Goal: Task Accomplishment & Management: Use online tool/utility

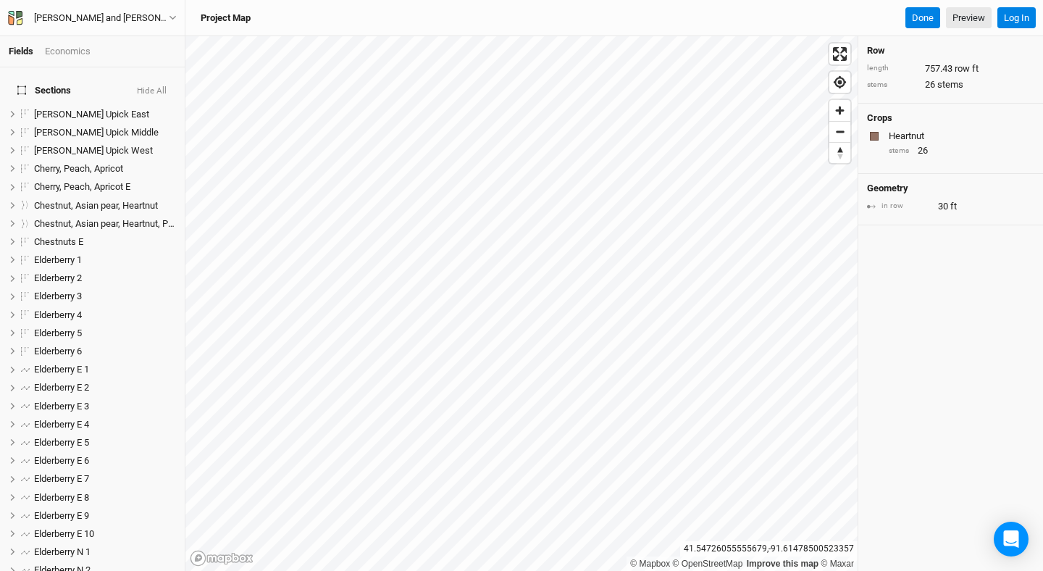
scroll to position [324, 0]
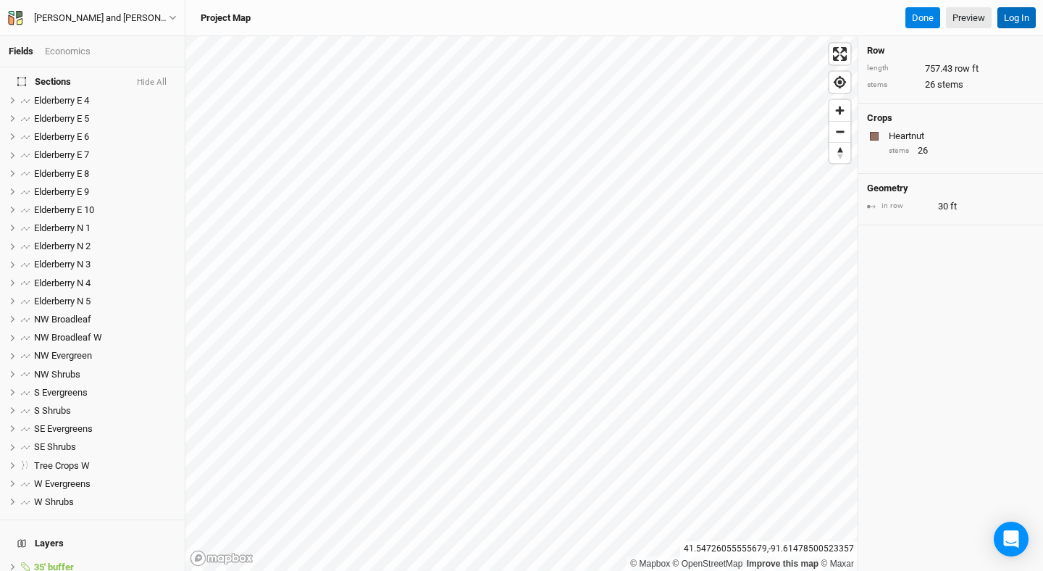
click at [1014, 19] on button "Log In" at bounding box center [1016, 18] width 38 height 22
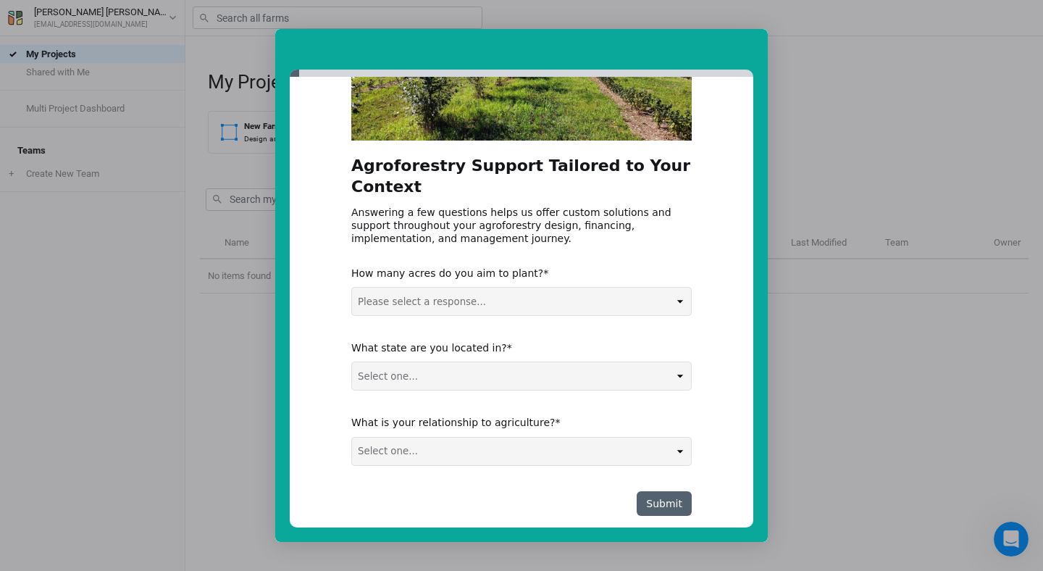
scroll to position [164, 0]
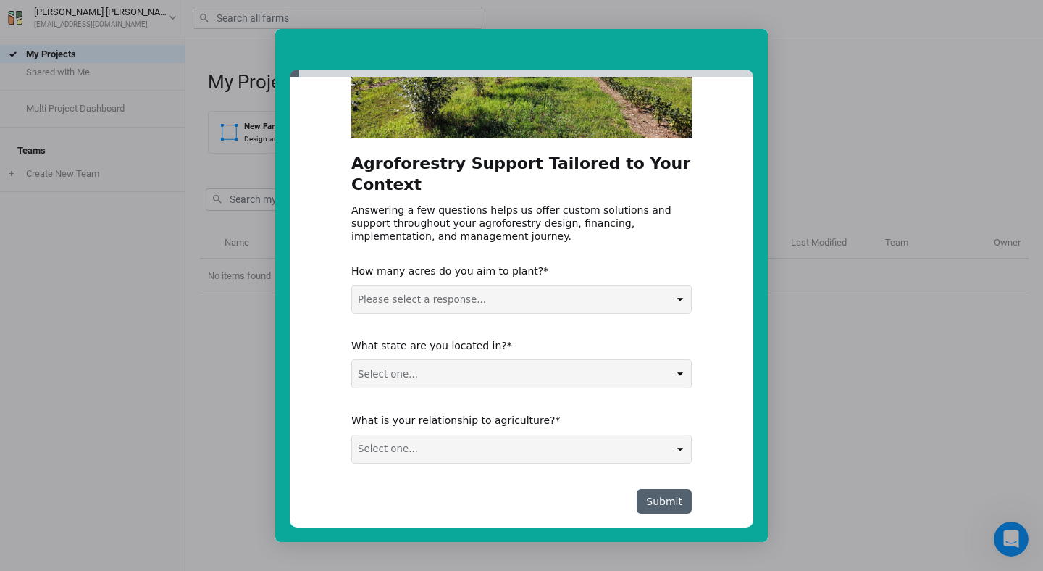
click at [557, 285] on select "Please select a response... 0-5 acres 5-50 acres 50-100 acres 100+ acres" at bounding box center [521, 299] width 339 height 28
select select "5-50 acres"
click at [516, 360] on select "Select one... Non-US AL AK AZ AR CA CO CT DE FL GA HI ID IL IN IA KS KY LA ME M…" at bounding box center [521, 374] width 339 height 28
select select "IA"
click at [473, 435] on select "Select one... Agribusiness / Co-op Farmer / Landowner Agri-Food Supply Chain Fo…" at bounding box center [521, 449] width 339 height 28
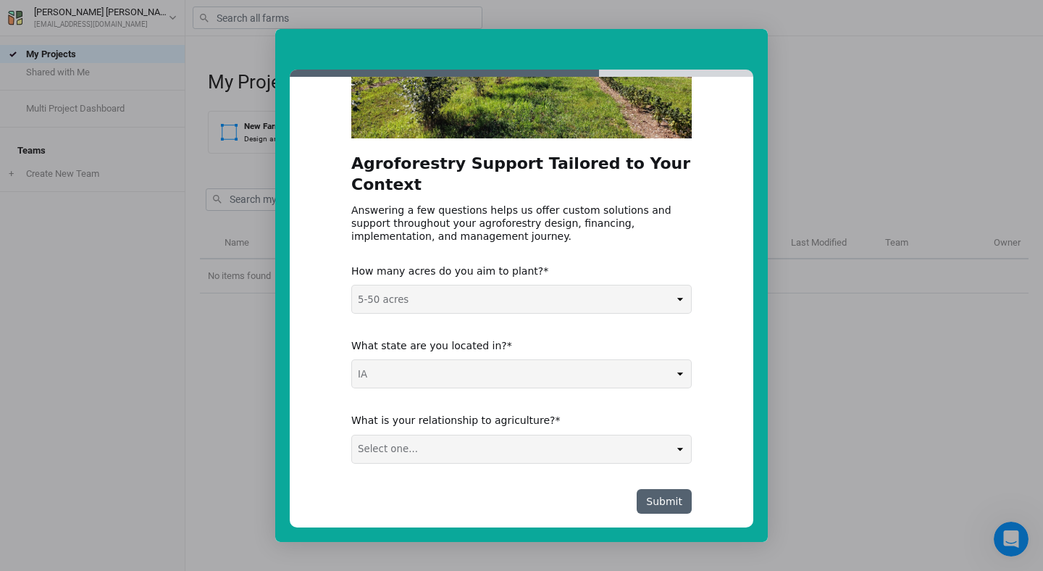
select select "Farmer / Landowner"
click at [650, 489] on button "Submit" at bounding box center [663, 501] width 55 height 25
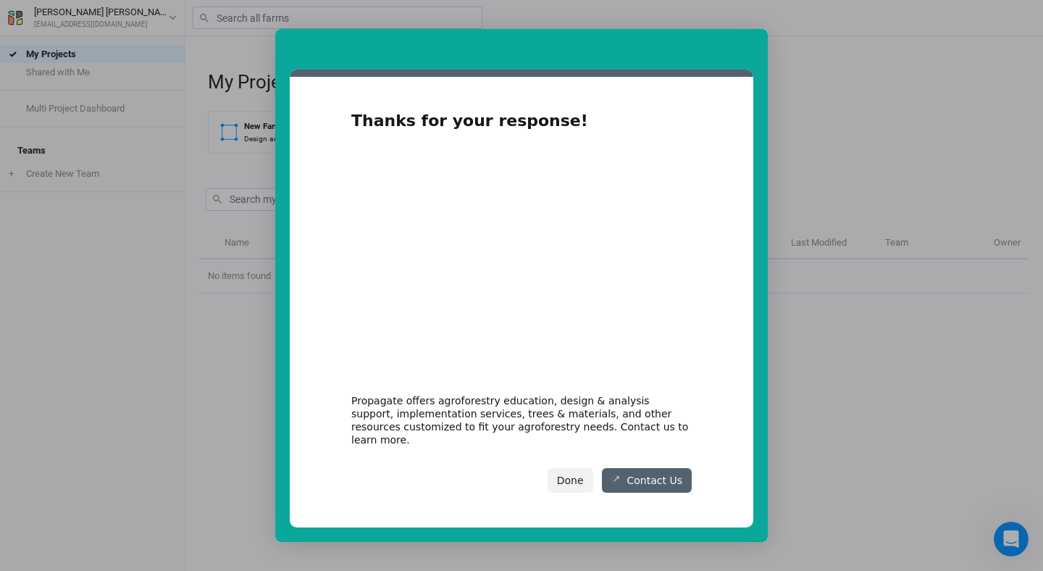
scroll to position [0, 0]
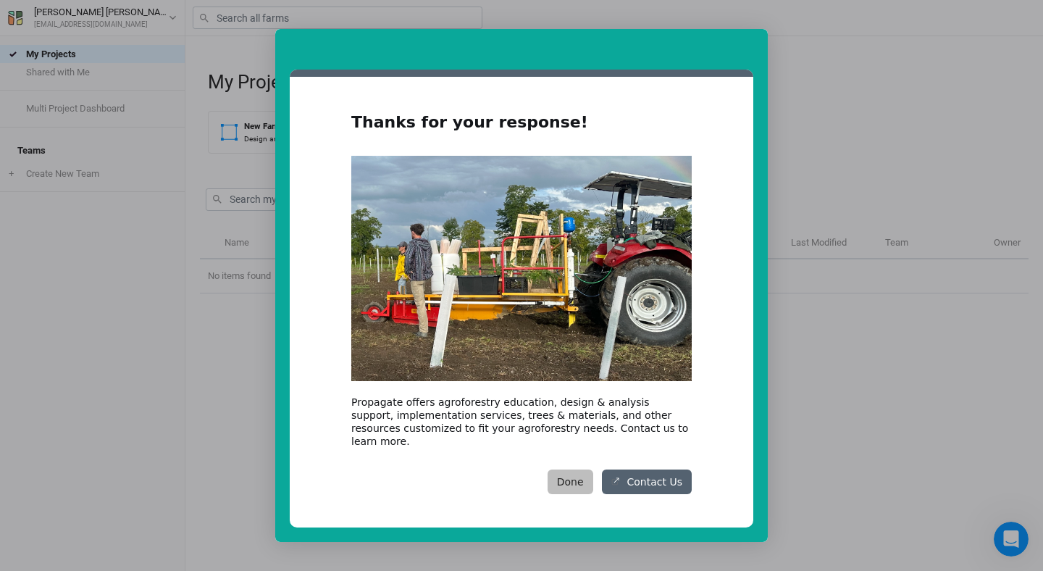
click at [577, 474] on button "Done" at bounding box center [570, 481] width 46 height 25
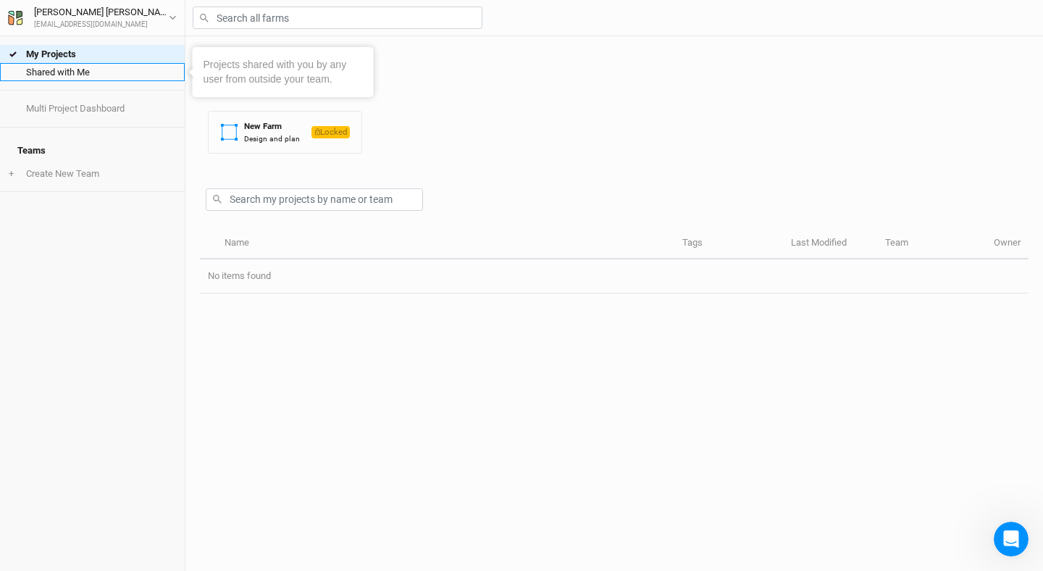
click at [73, 77] on link "Shared with Me" at bounding box center [92, 72] width 185 height 18
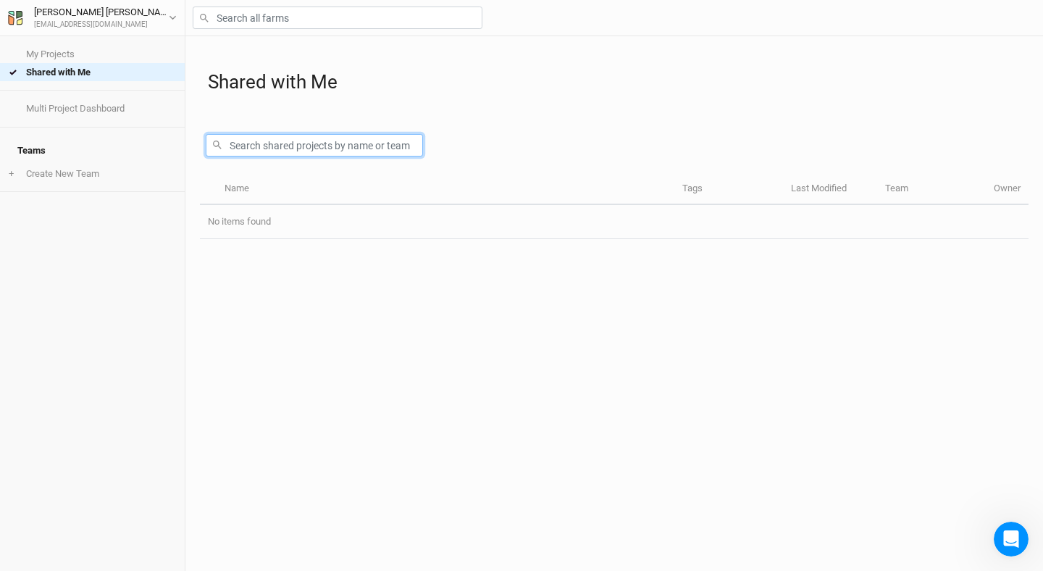
click at [316, 148] on input "text" at bounding box center [314, 145] width 217 height 22
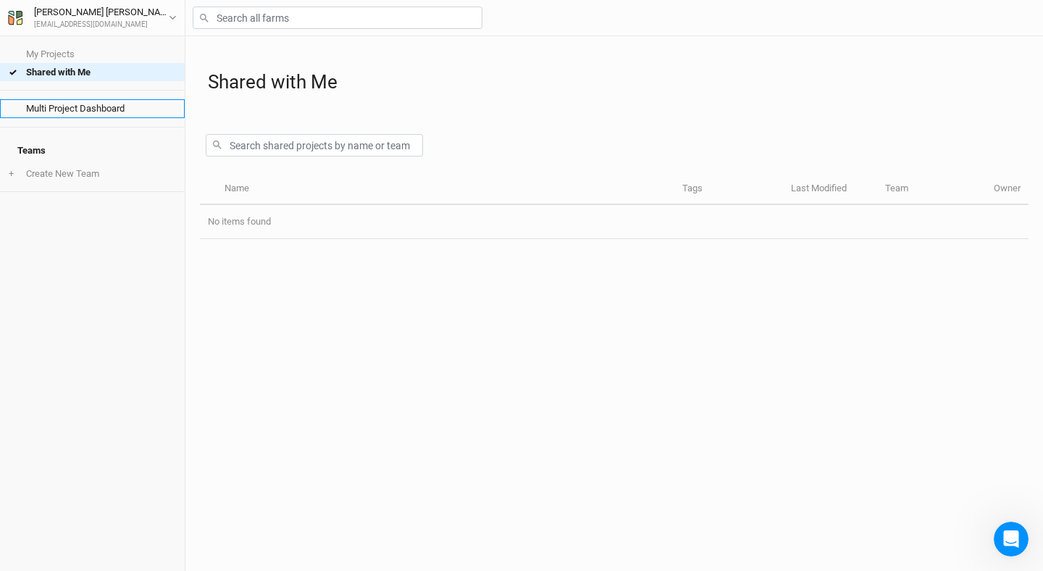
click at [123, 106] on link "Multi Project Dashboard" at bounding box center [92, 108] width 185 height 18
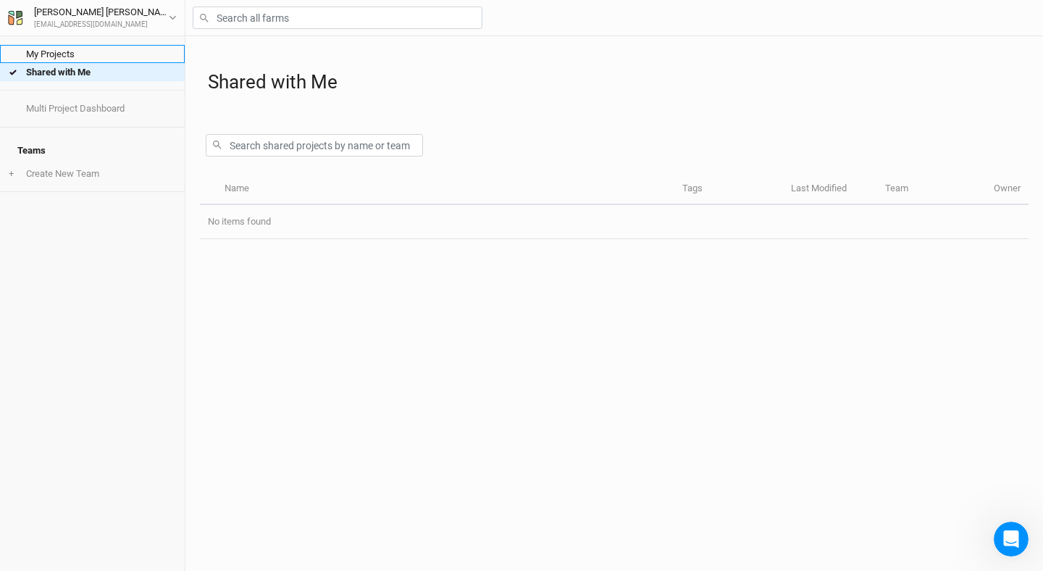
click at [59, 54] on link "My Projects" at bounding box center [92, 54] width 185 height 18
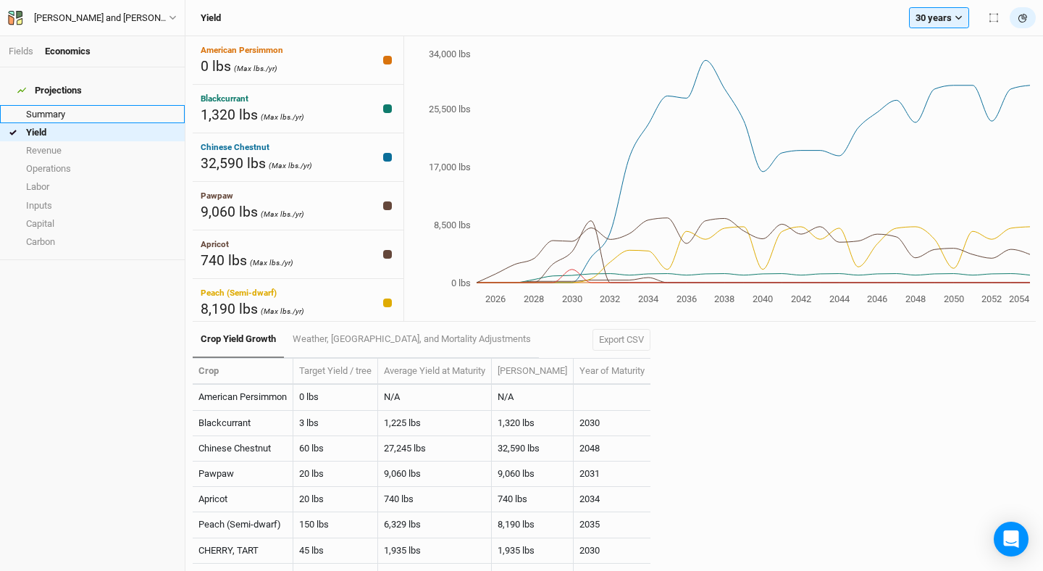
click at [57, 105] on link "Summary" at bounding box center [92, 114] width 185 height 18
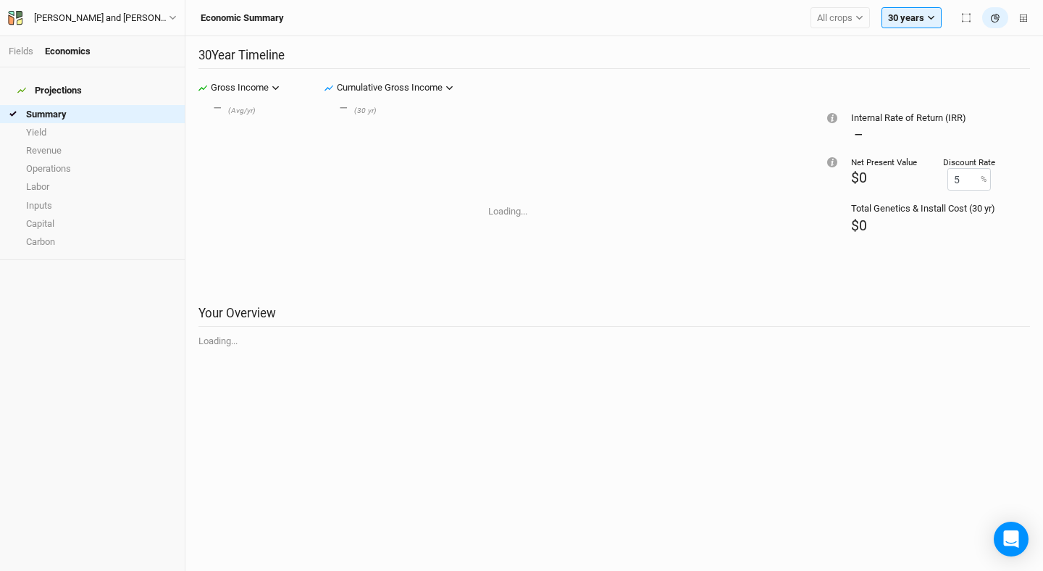
click at [60, 51] on div "Economics" at bounding box center [68, 51] width 46 height 13
click at [21, 46] on link "Fields" at bounding box center [21, 51] width 25 height 11
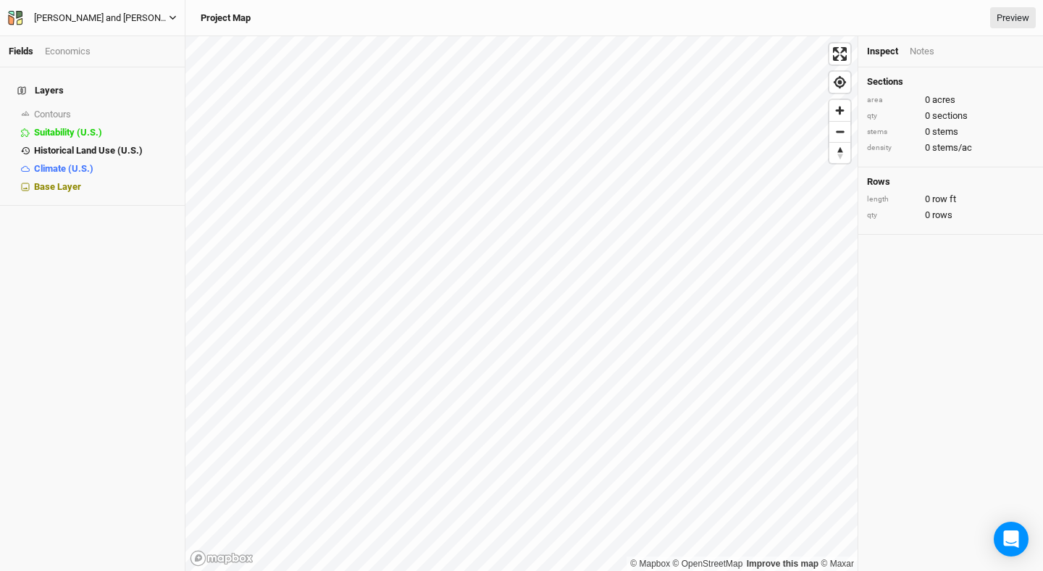
click at [88, 18] on div "[PERSON_NAME] and [PERSON_NAME]" at bounding box center [101, 18] width 135 height 14
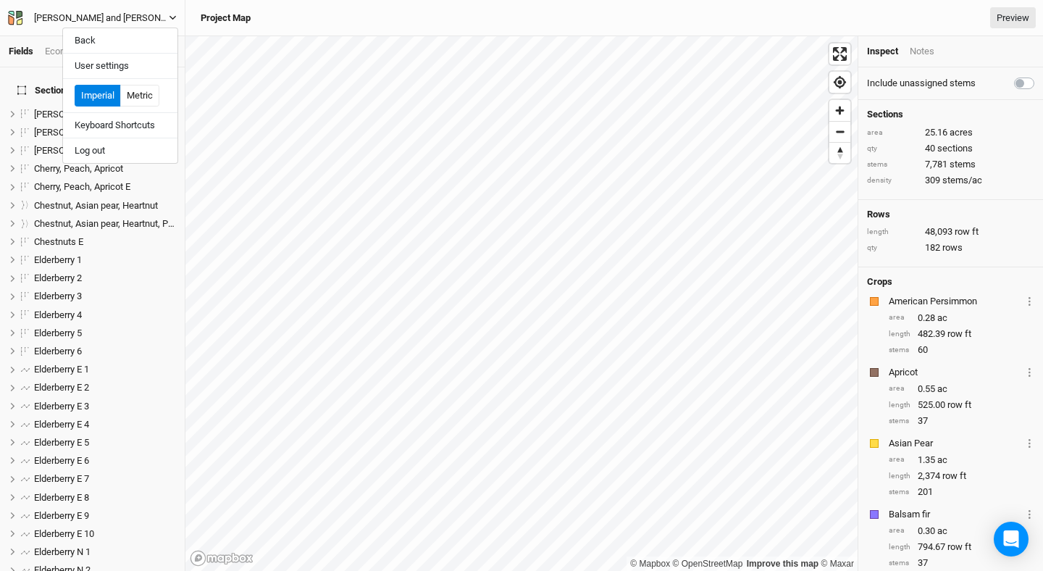
click at [173, 16] on icon "button" at bounding box center [173, 18] width 8 height 8
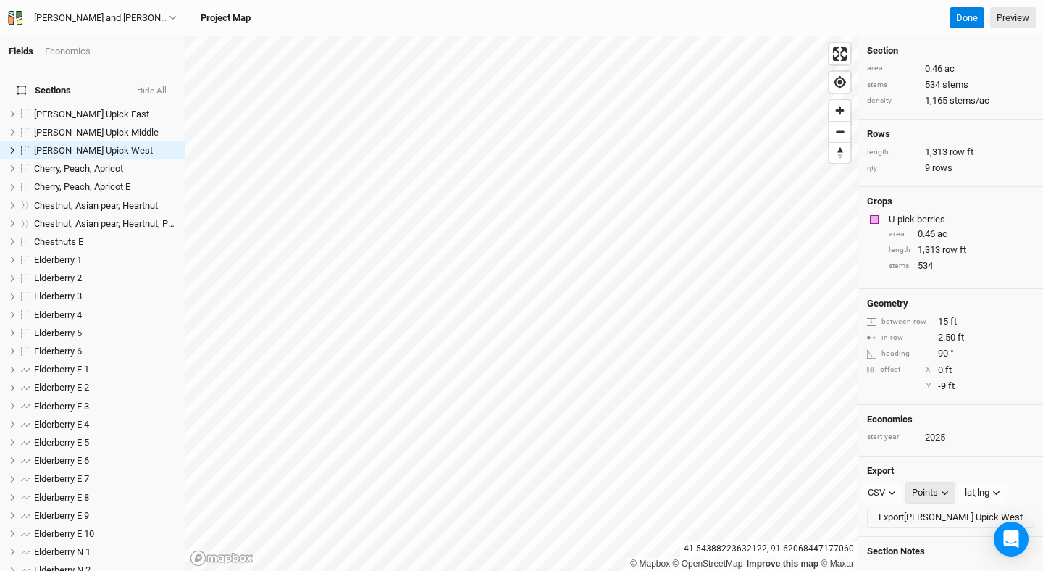
click at [948, 489] on icon "button" at bounding box center [944, 493] width 8 height 8
click at [950, 466] on h4 "Export" at bounding box center [950, 471] width 167 height 12
click at [998, 489] on icon "button" at bounding box center [996, 493] width 8 height 8
click at [964, 515] on span "lat,lng" at bounding box center [957, 520] width 32 height 17
click at [957, 514] on button "Export [PERSON_NAME] Upick West" at bounding box center [950, 517] width 167 height 22
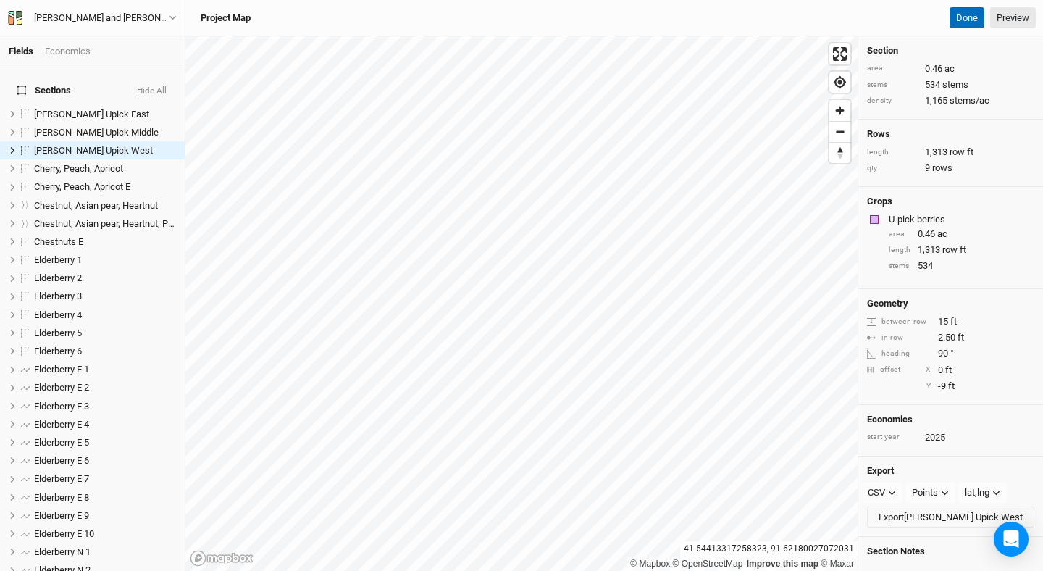
click at [962, 17] on button "Done" at bounding box center [966, 18] width 35 height 22
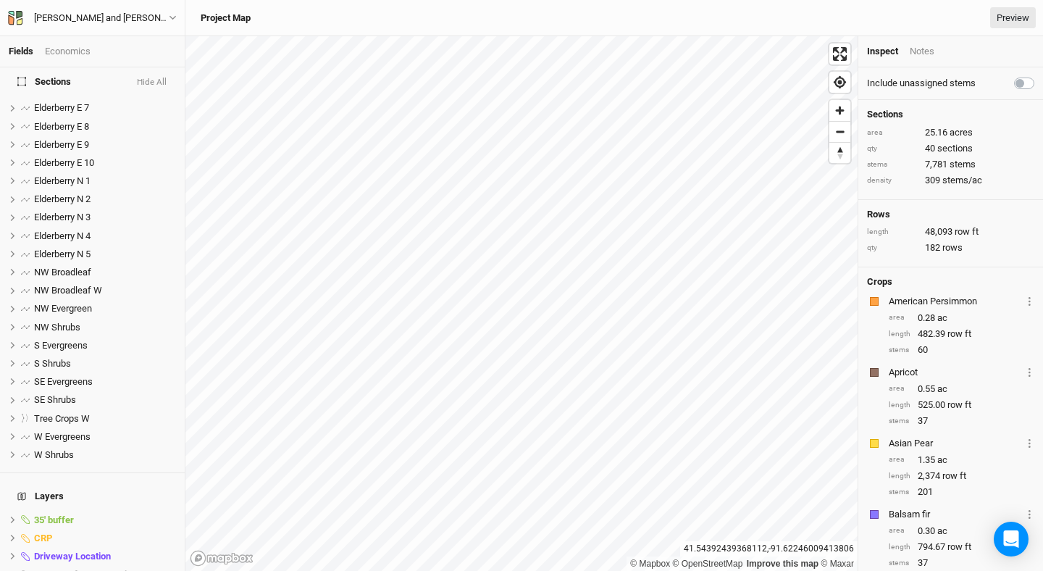
scroll to position [611, 0]
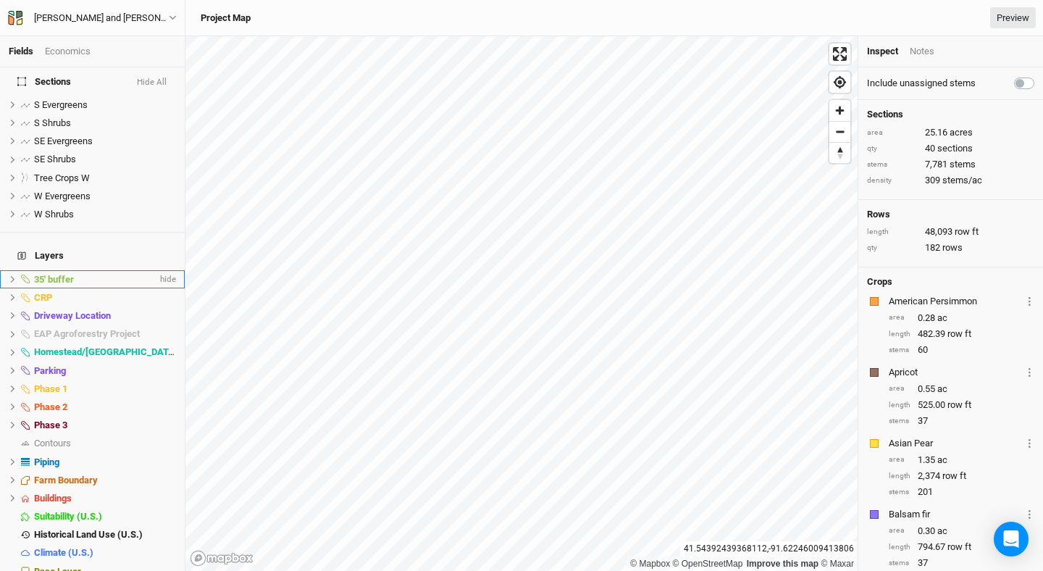
click at [63, 270] on li "35' buffer hide" at bounding box center [92, 279] width 185 height 18
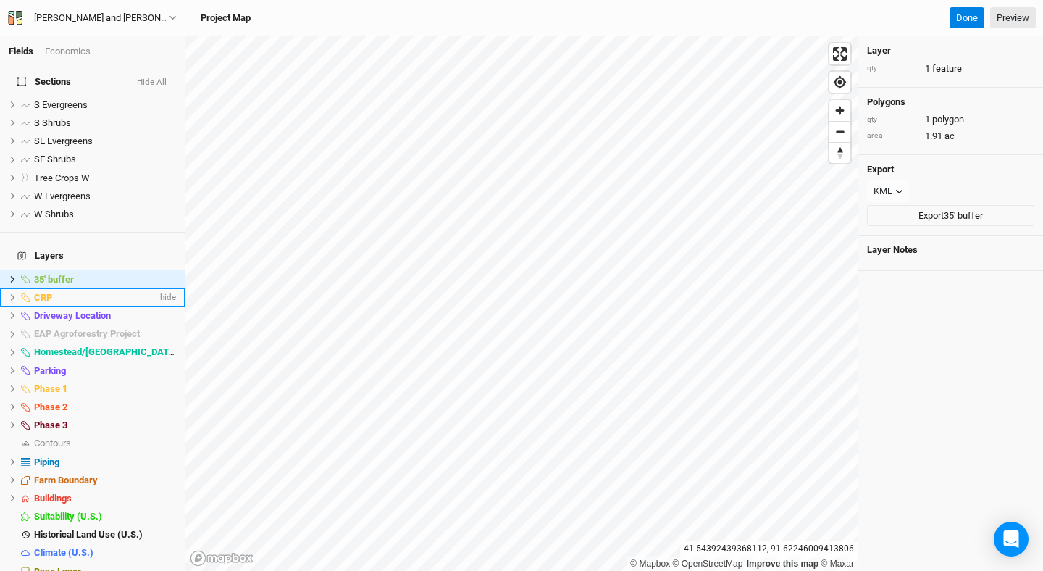
click at [67, 292] on div "CRP" at bounding box center [95, 298] width 123 height 12
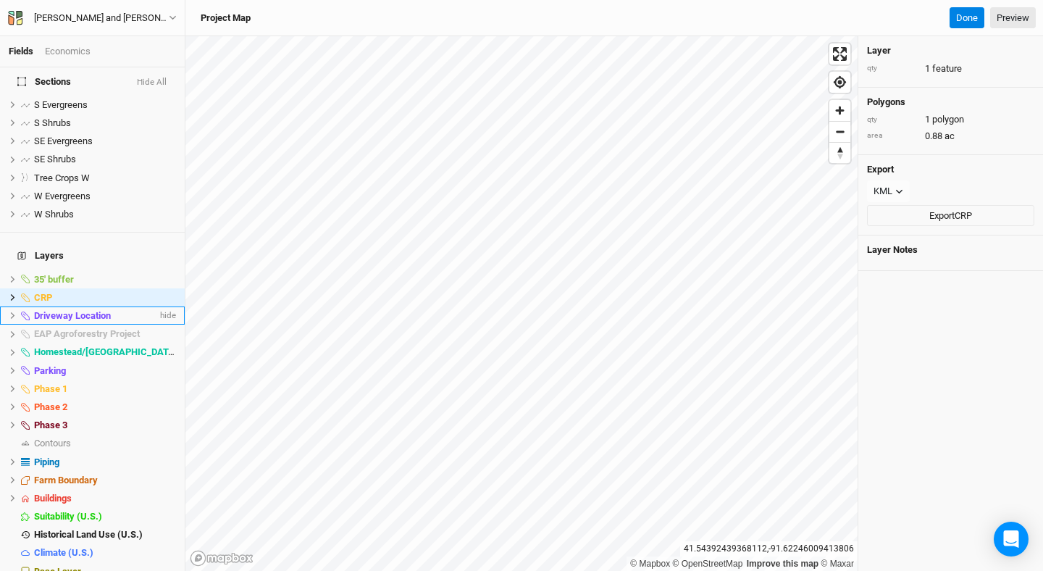
click at [67, 310] on span "Driveway Location" at bounding box center [72, 315] width 77 height 11
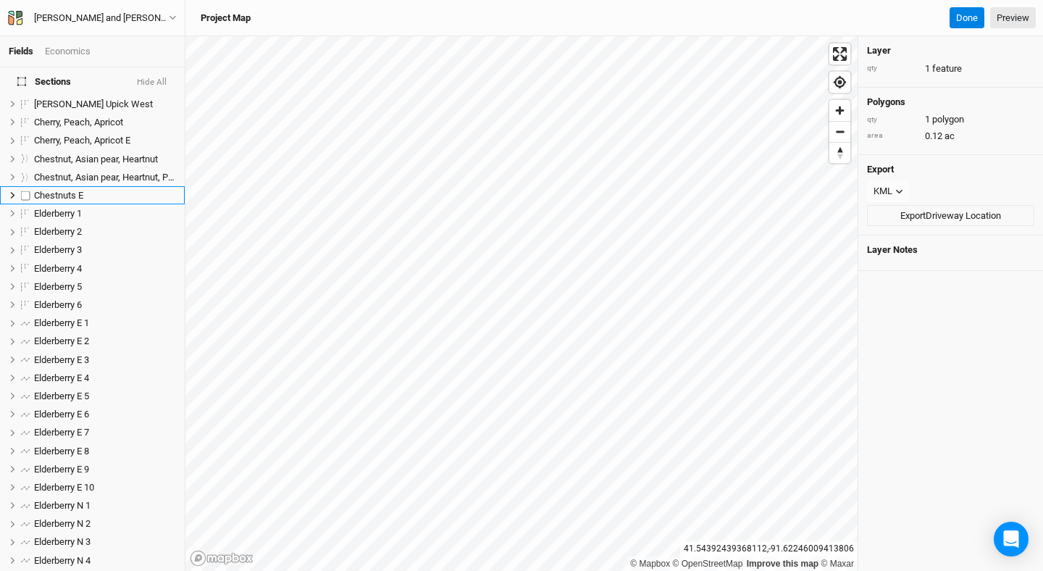
scroll to position [0, 0]
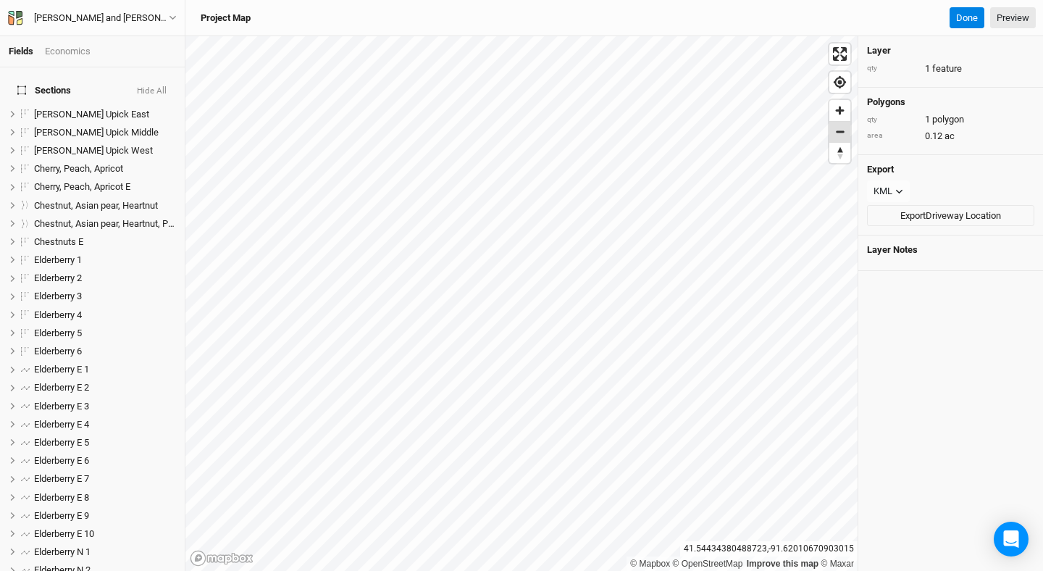
click at [843, 135] on span "Zoom out" at bounding box center [839, 132] width 21 height 20
click at [169, 16] on button "[PERSON_NAME] and [PERSON_NAME]" at bounding box center [92, 18] width 170 height 16
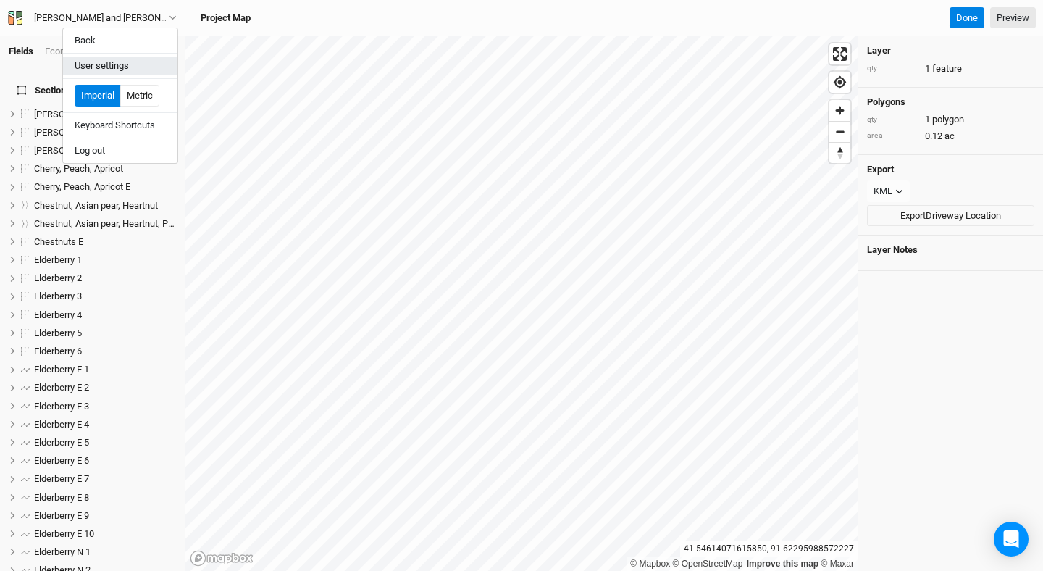
click at [138, 61] on button "User settings" at bounding box center [120, 65] width 114 height 19
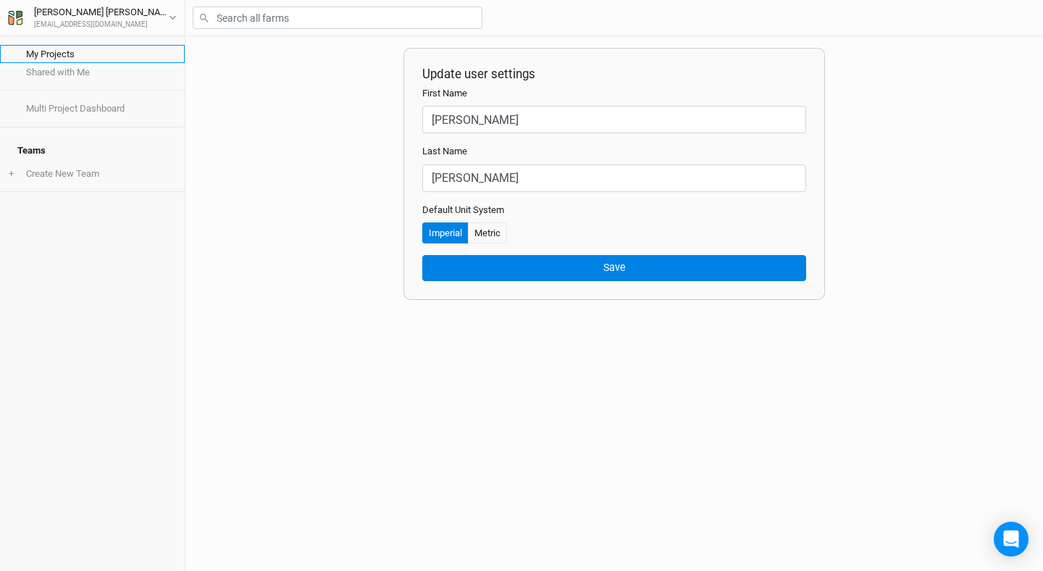
click at [113, 56] on link "My Projects" at bounding box center [92, 54] width 185 height 18
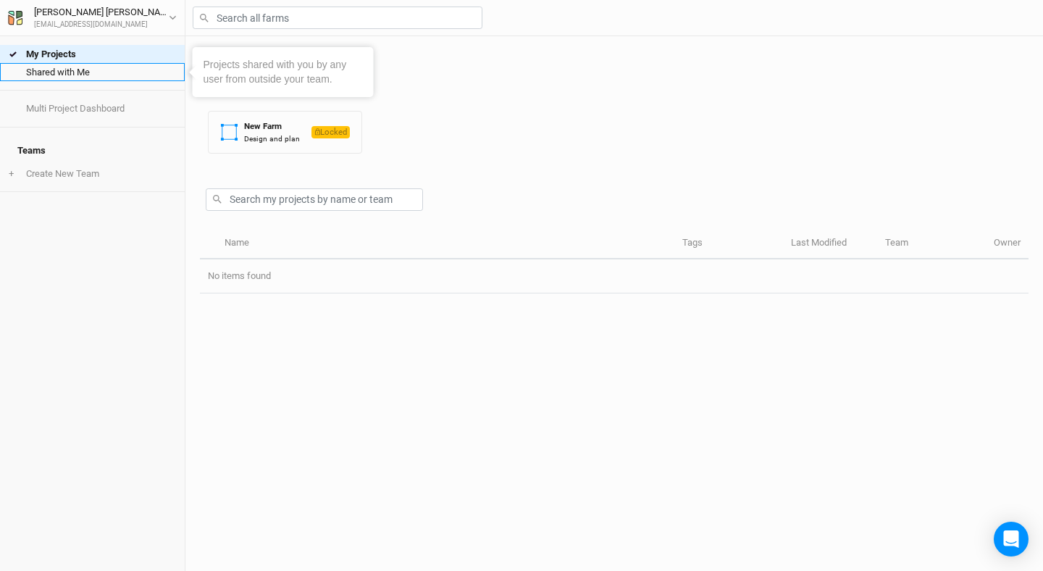
click at [111, 70] on link "Shared with Me" at bounding box center [92, 72] width 185 height 18
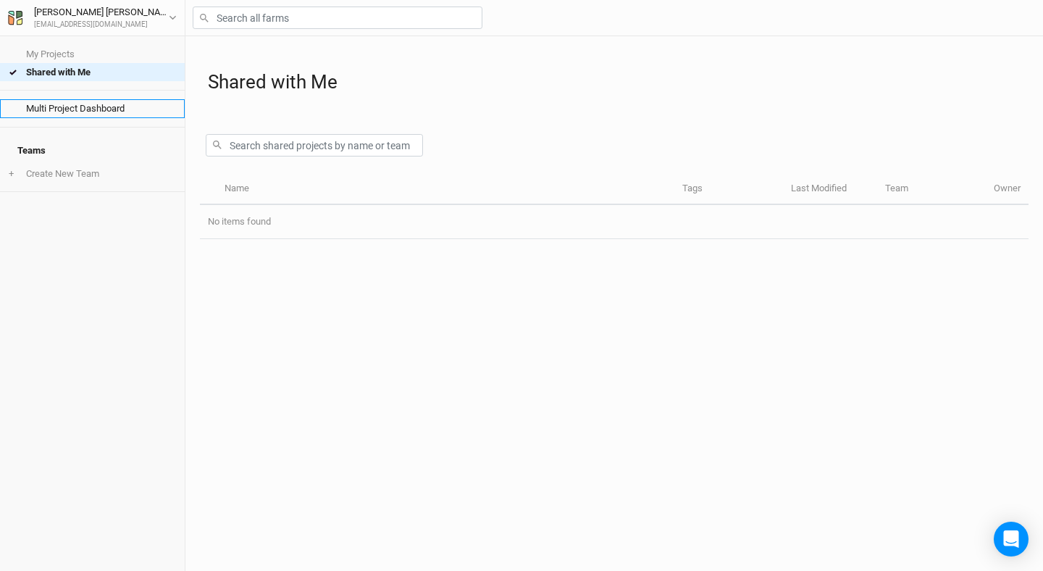
click at [105, 101] on link "Multi Project Dashboard" at bounding box center [92, 108] width 185 height 18
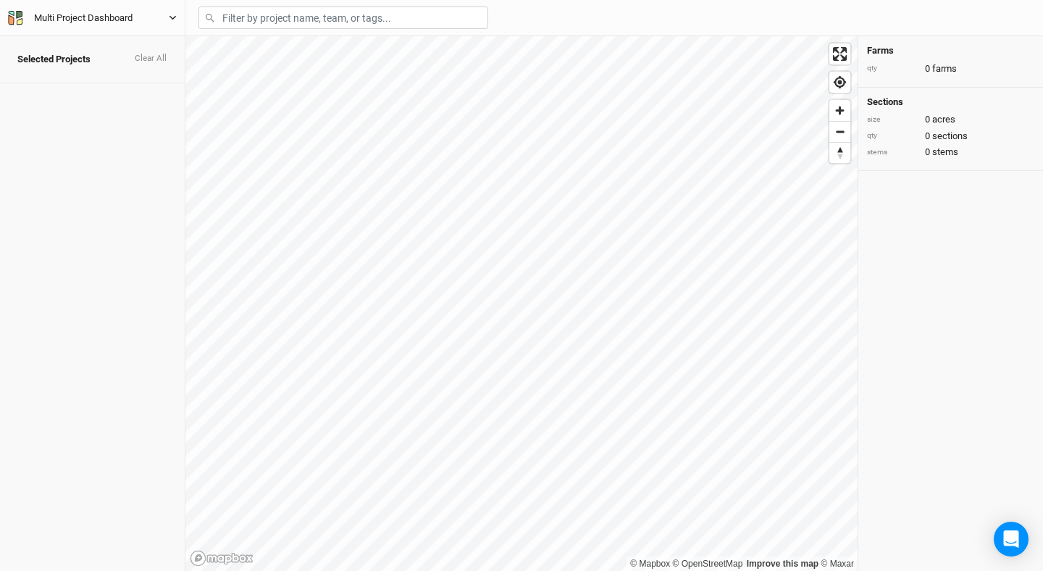
click at [62, 21] on div "Multi Project Dashboard" at bounding box center [83, 18] width 98 height 14
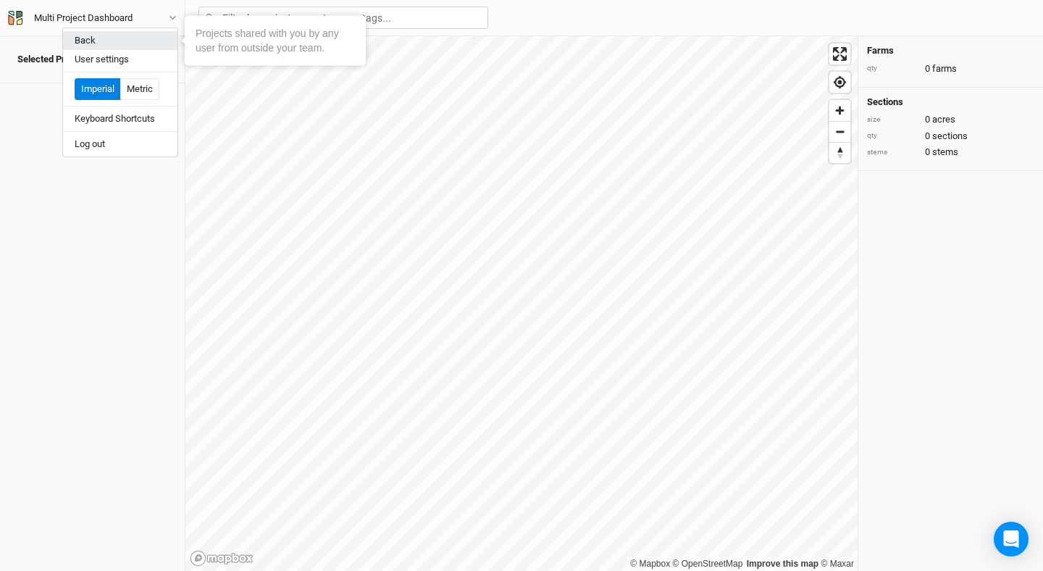
click at [83, 42] on button "Back" at bounding box center [120, 40] width 114 height 19
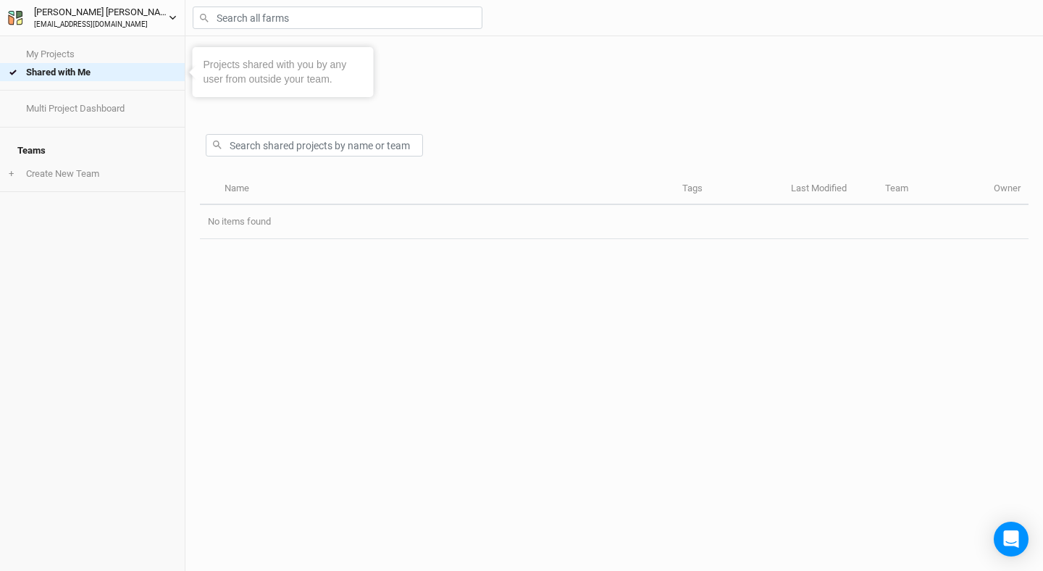
click at [115, 23] on div "[EMAIL_ADDRESS][DOMAIN_NAME]" at bounding box center [101, 25] width 135 height 11
click at [38, 52] on link "My Projects" at bounding box center [92, 54] width 185 height 18
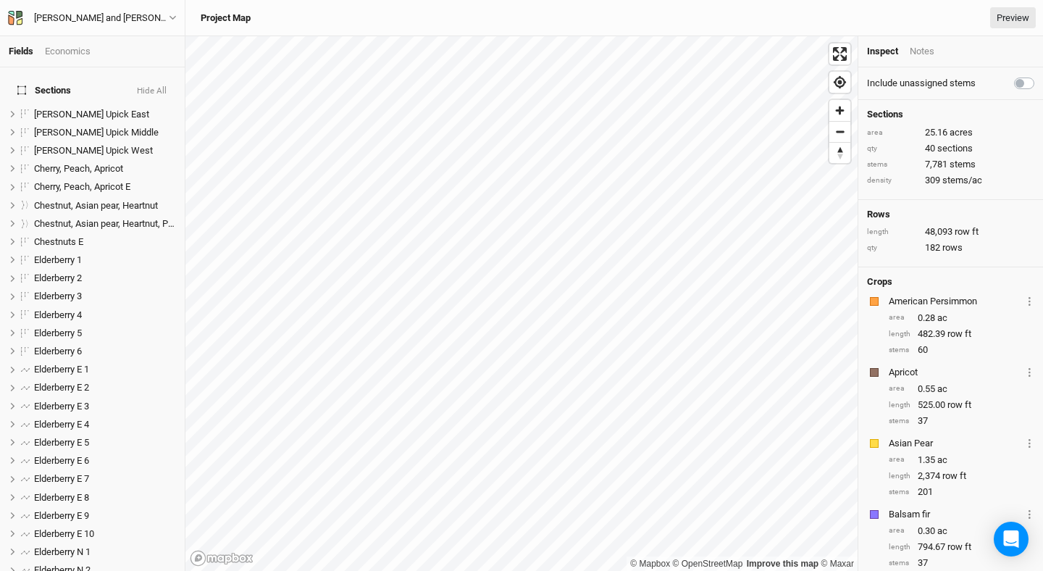
click at [237, 17] on h3 "Project Map" at bounding box center [226, 18] width 50 height 12
click at [1010, 14] on link "Preview" at bounding box center [1013, 18] width 46 height 22
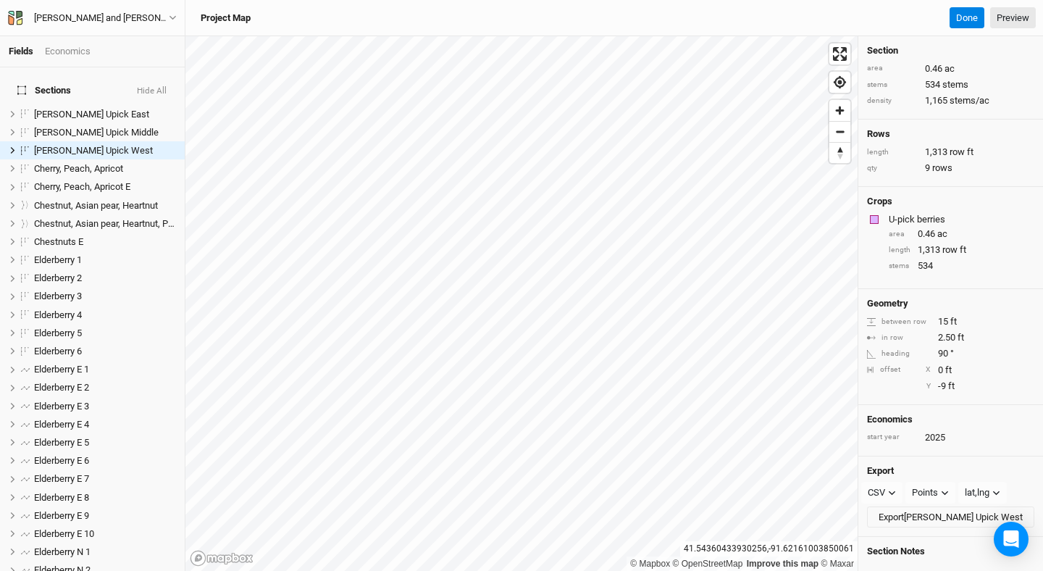
click at [893, 321] on div "between row" at bounding box center [899, 321] width 64 height 11
click at [953, 319] on span "ft" at bounding box center [953, 321] width 7 height 13
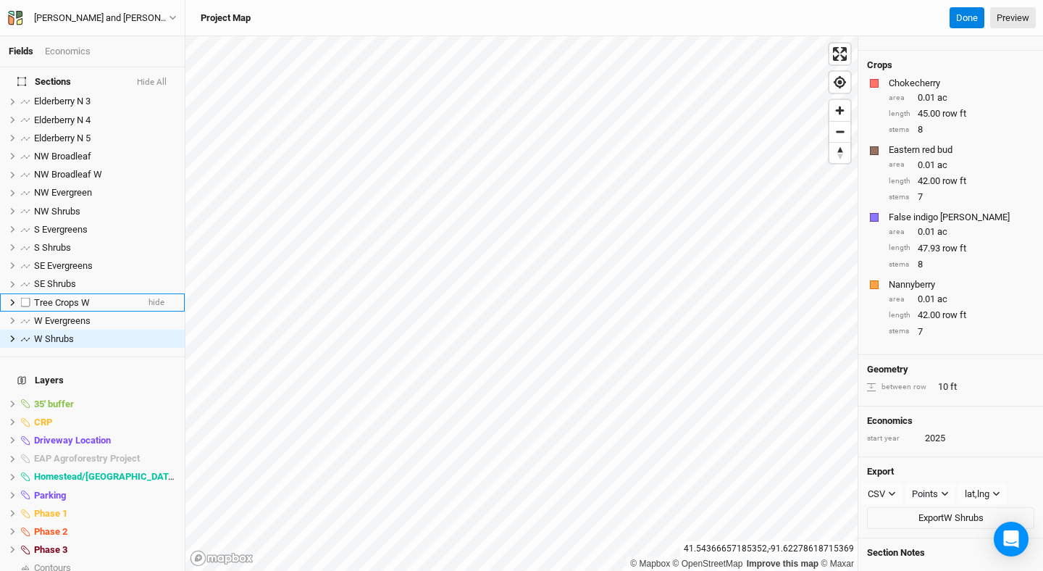
scroll to position [489, 0]
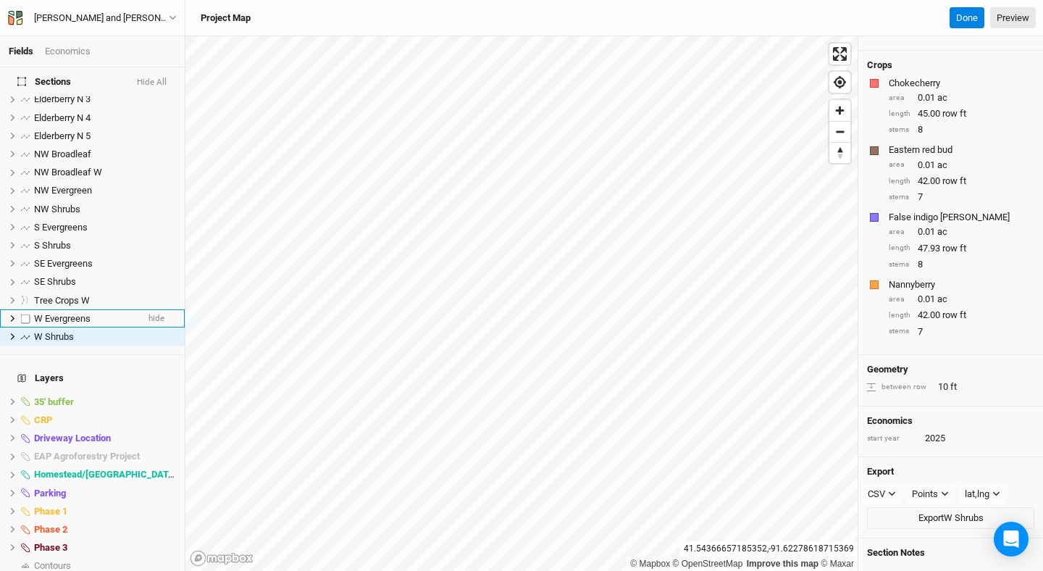
click at [82, 313] on span "W Evergreens" at bounding box center [62, 318] width 56 height 11
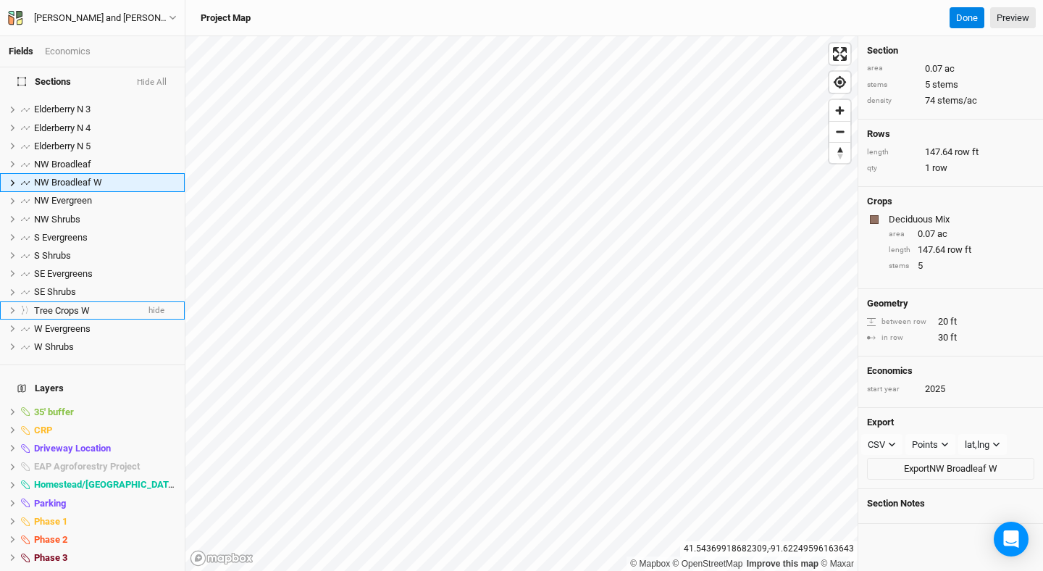
scroll to position [0, 0]
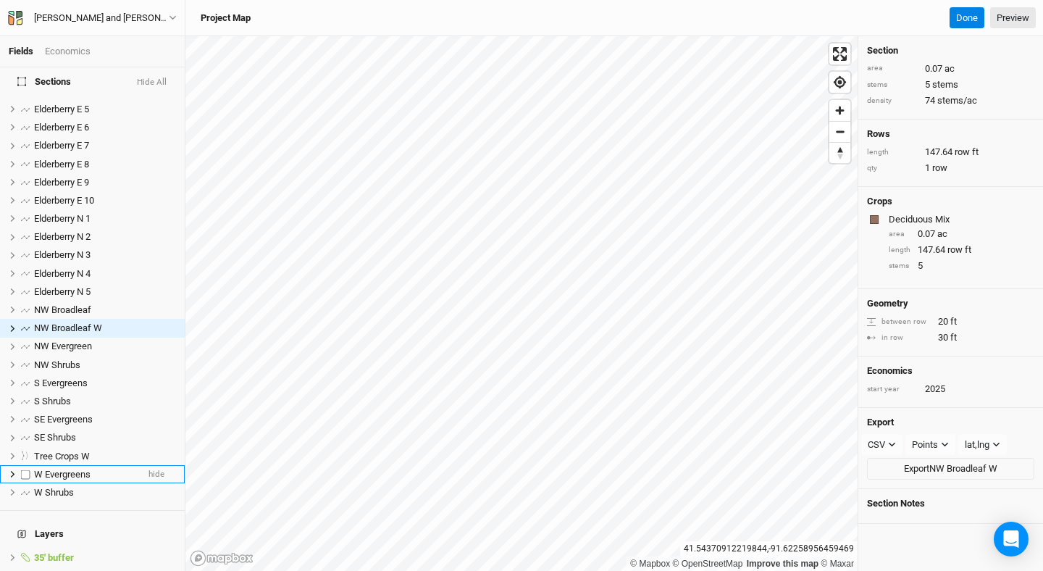
click at [68, 468] on span "W Evergreens" at bounding box center [62, 473] width 56 height 11
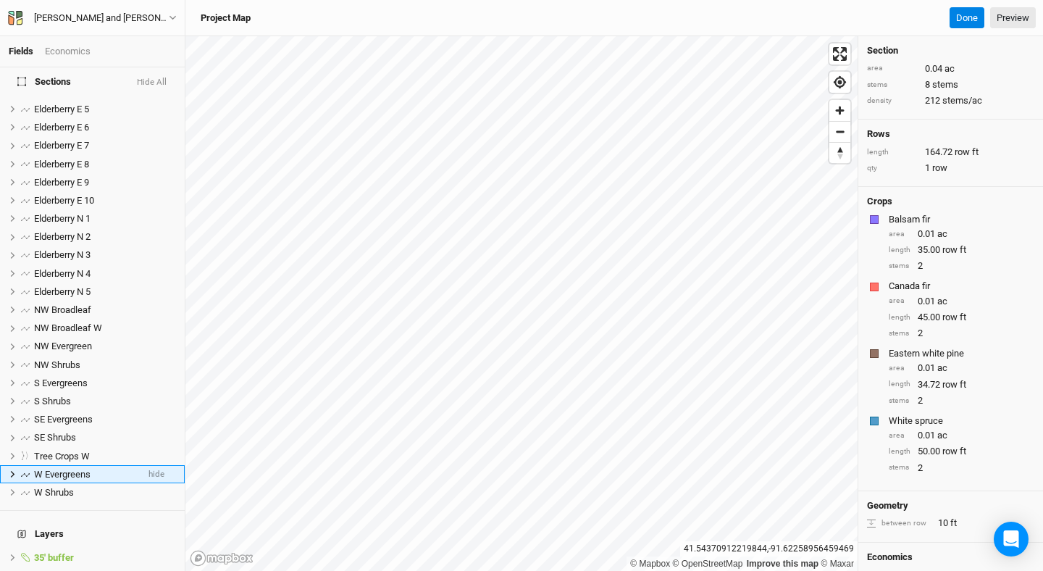
scroll to position [479, 0]
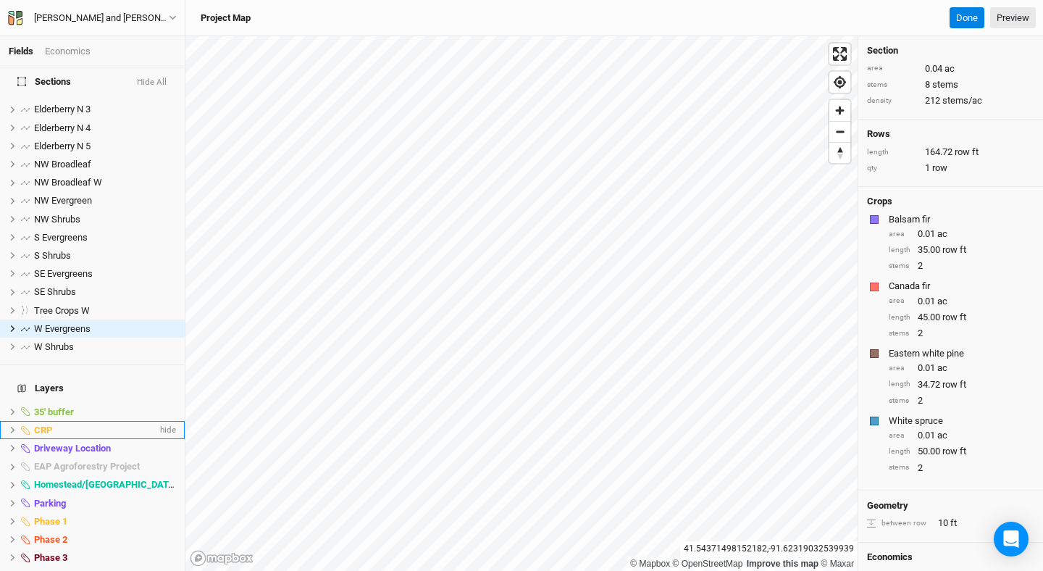
click at [79, 424] on div "CRP" at bounding box center [95, 430] width 123 height 12
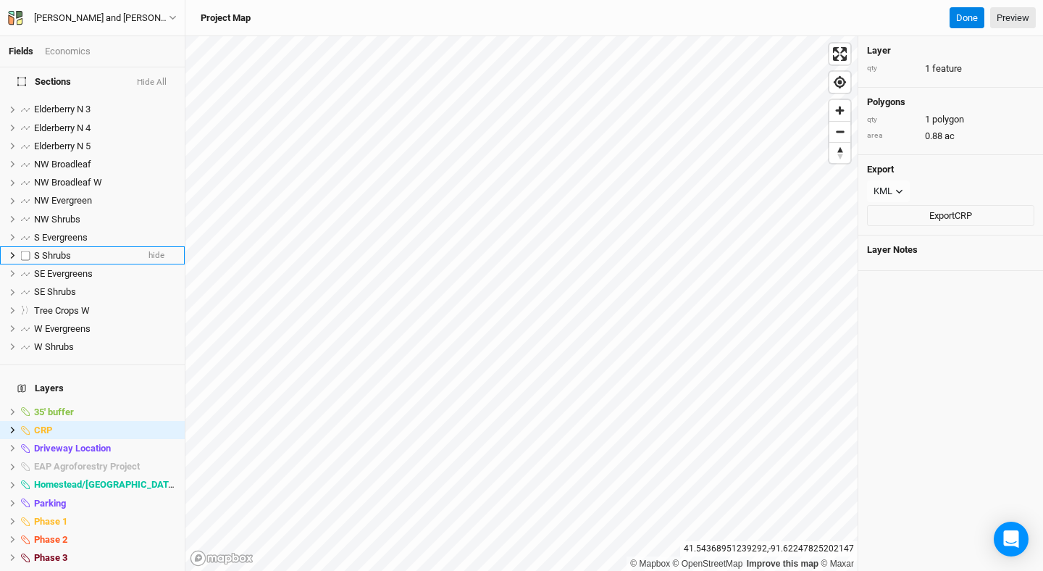
click at [65, 250] on span "S Shrubs" at bounding box center [52, 255] width 37 height 11
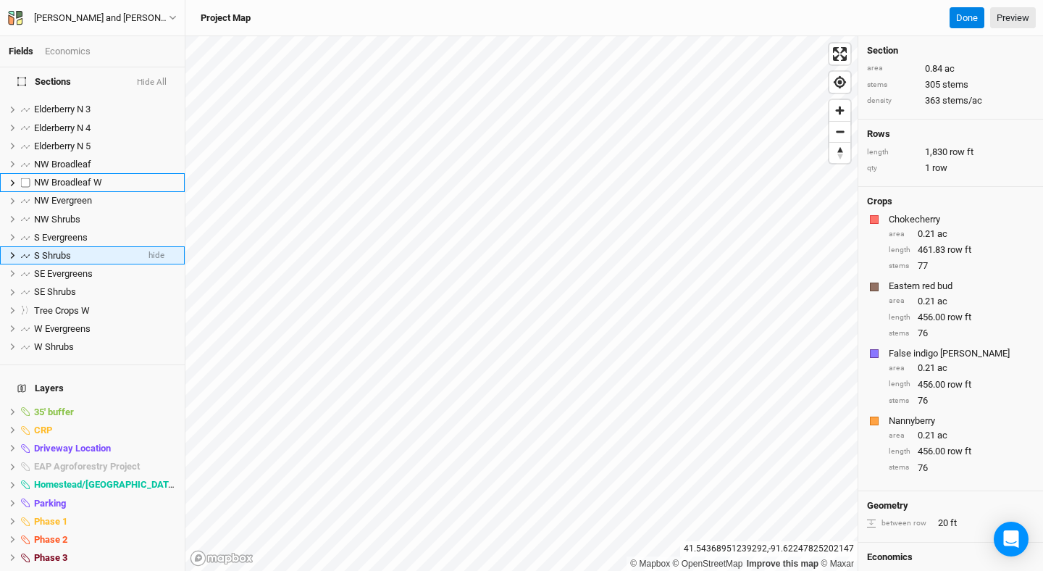
scroll to position [406, 0]
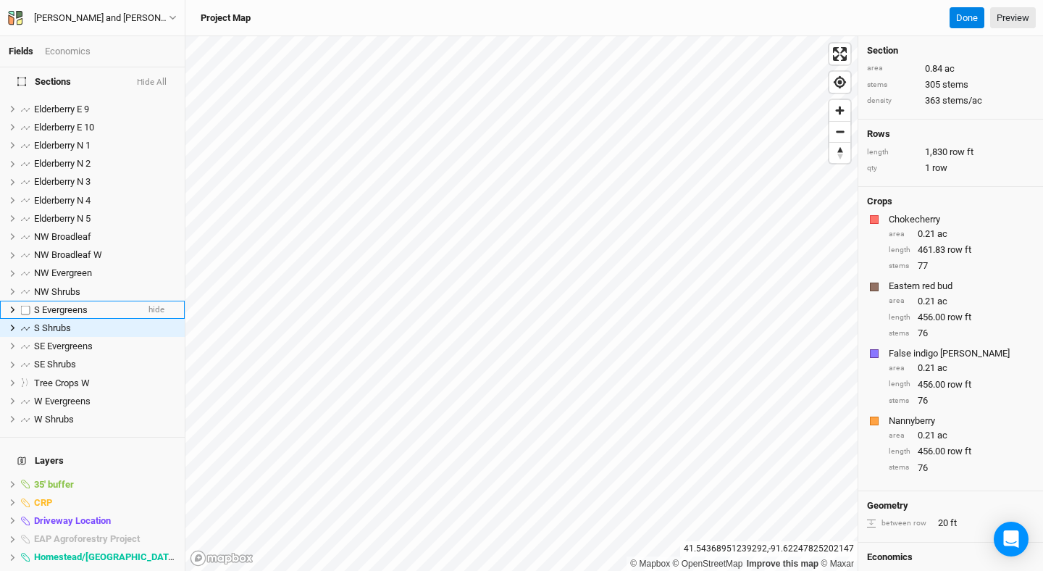
click at [61, 304] on span "S Evergreens" at bounding box center [61, 309] width 54 height 11
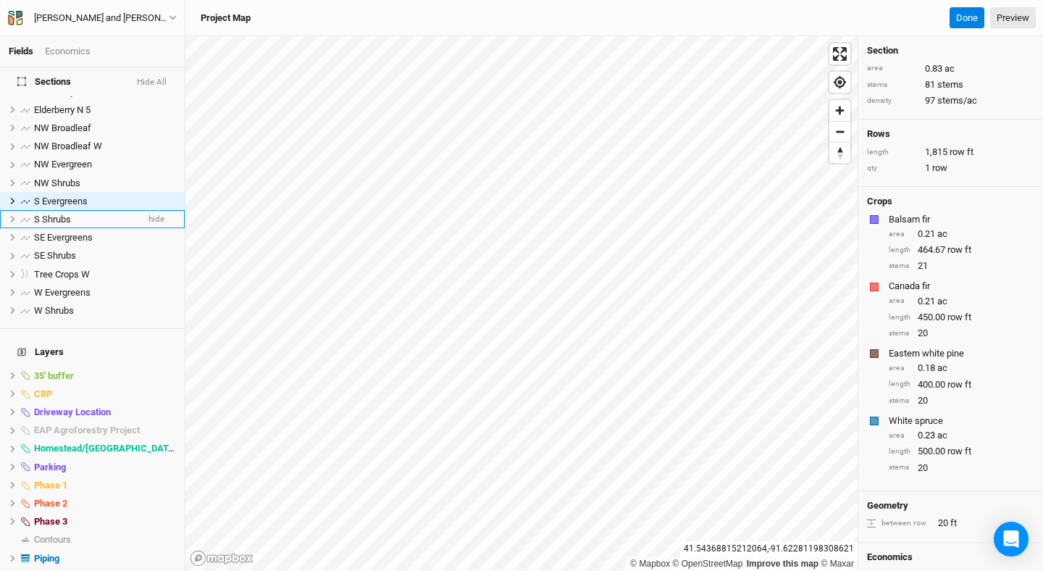
scroll to position [511, 0]
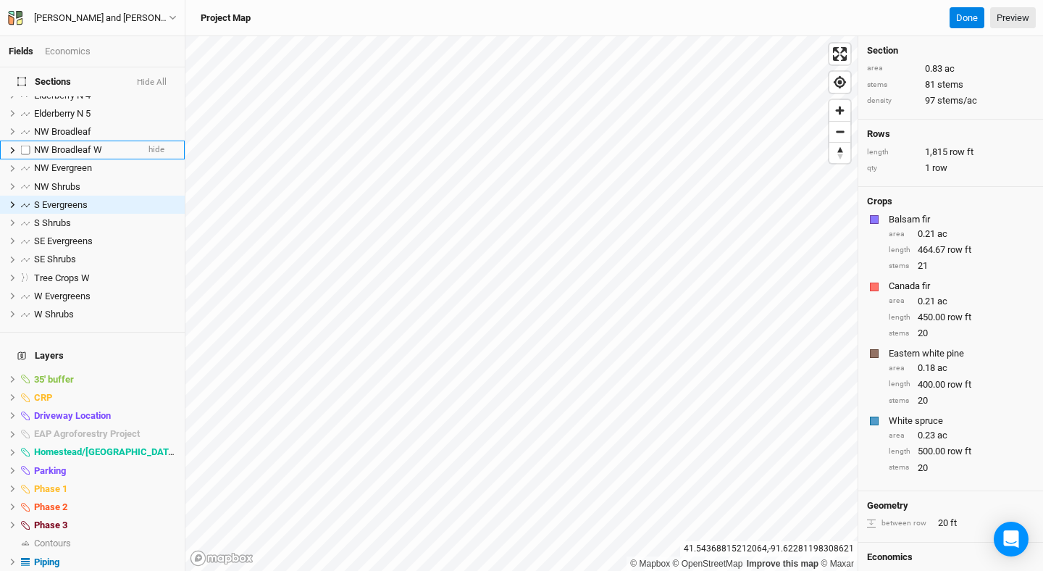
click at [95, 144] on span "NW Broadleaf W" at bounding box center [68, 149] width 68 height 11
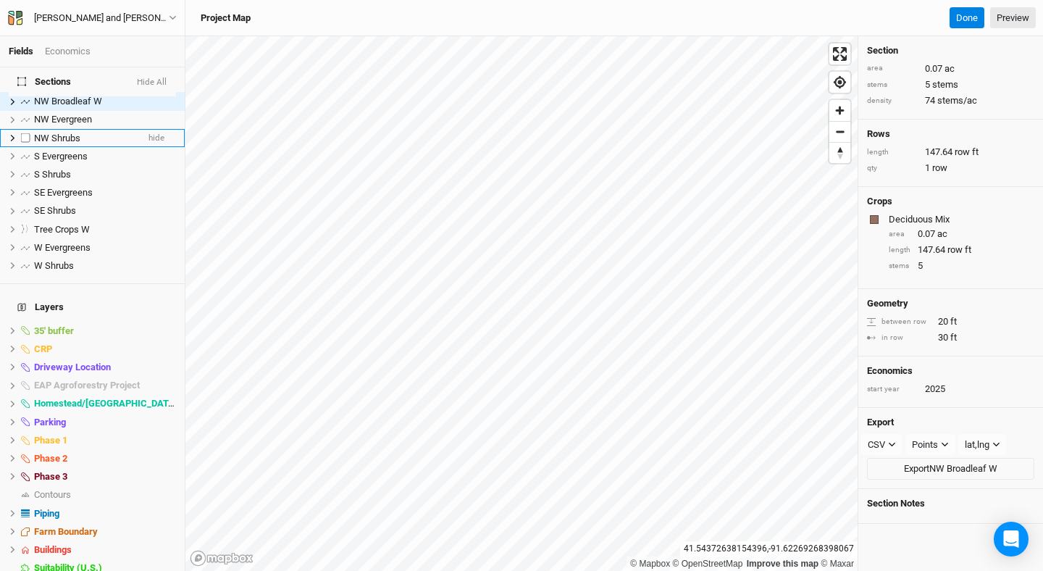
scroll to position [589, 0]
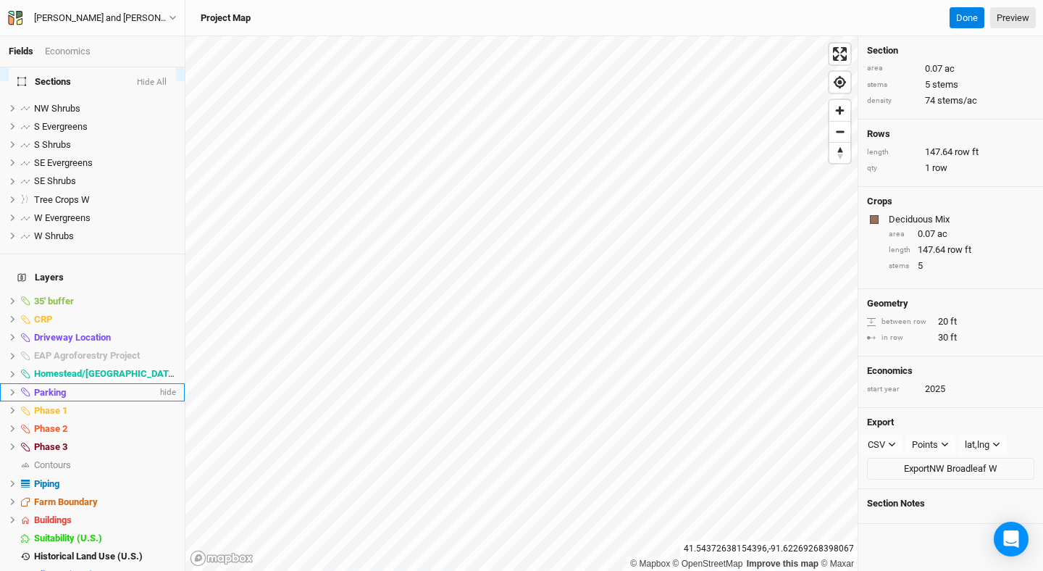
click at [83, 387] on div "Parking" at bounding box center [95, 393] width 123 height 12
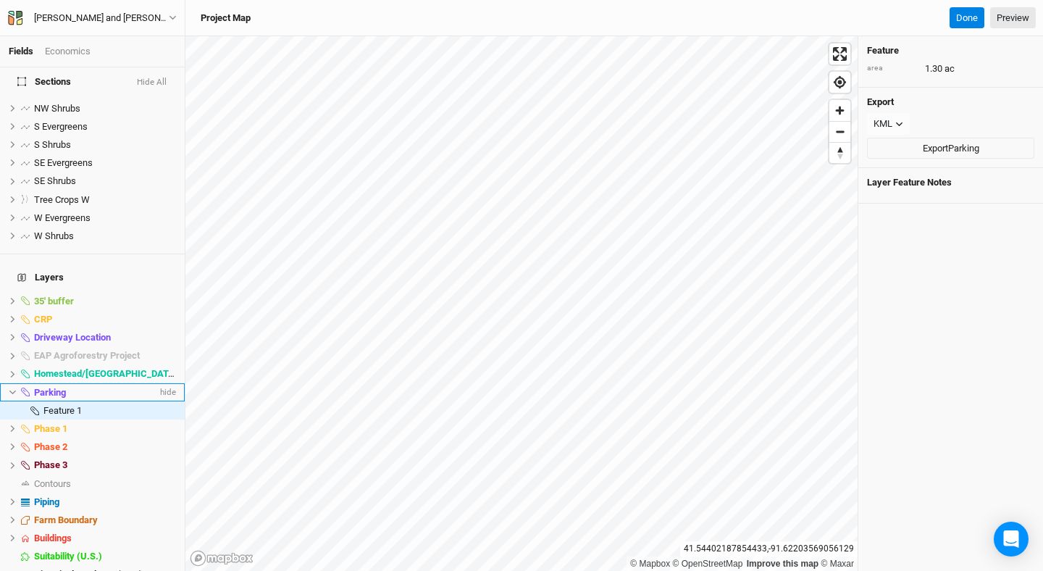
click at [83, 383] on li "Parking hide" at bounding box center [92, 392] width 185 height 18
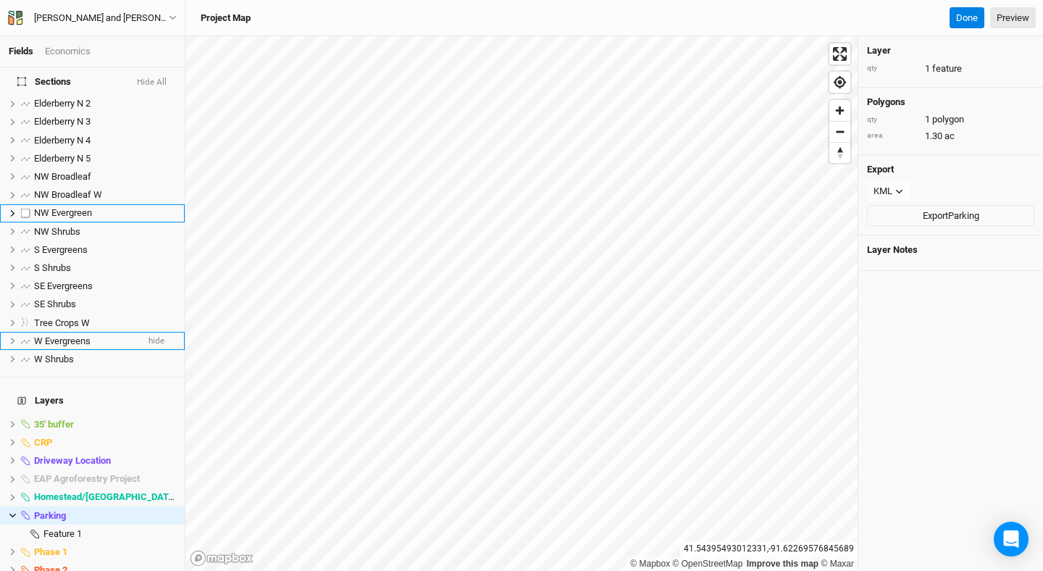
scroll to position [468, 0]
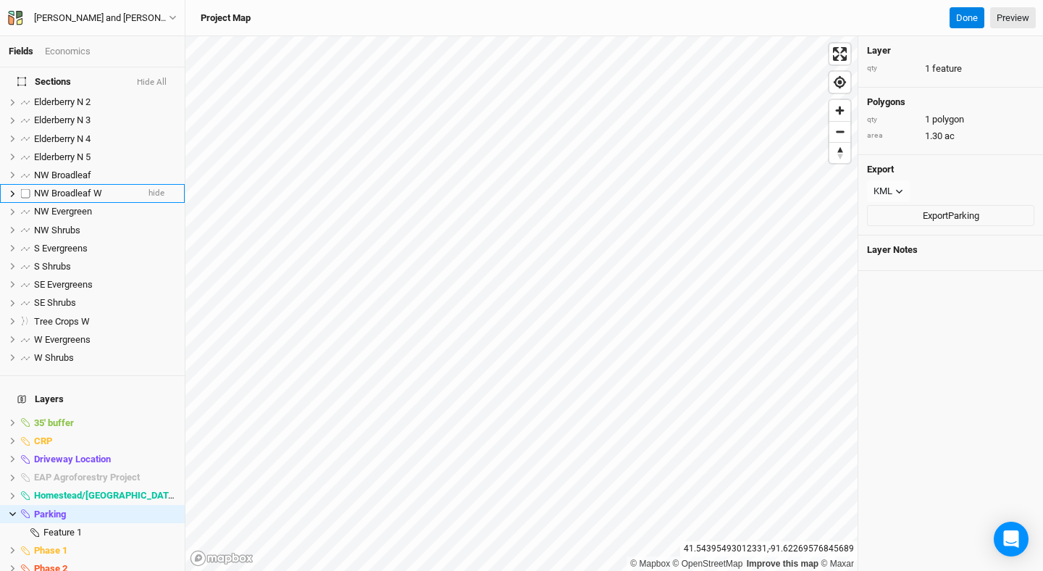
click at [70, 188] on span "NW Broadleaf W" at bounding box center [68, 193] width 68 height 11
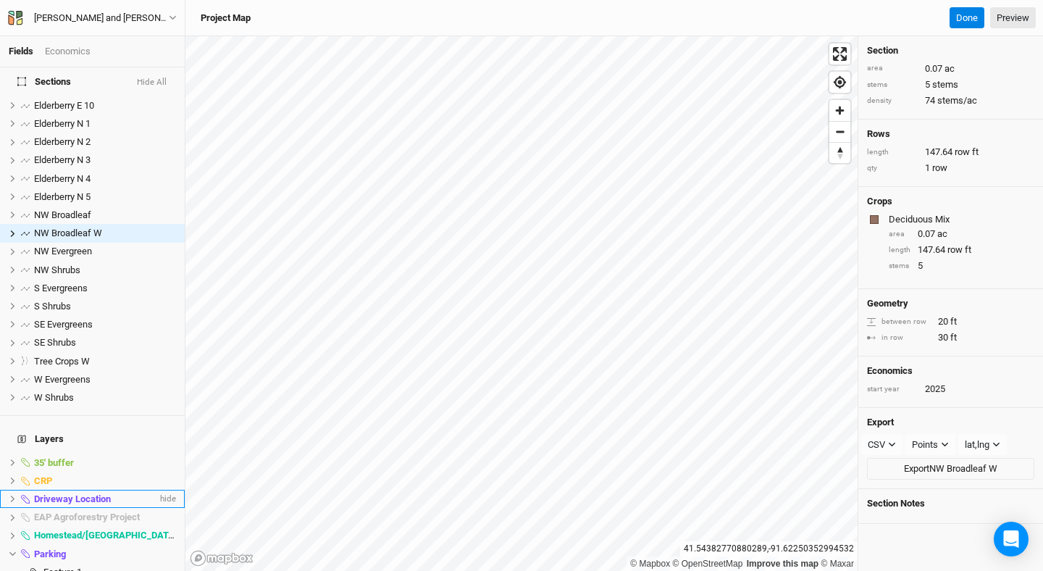
scroll to position [442, 0]
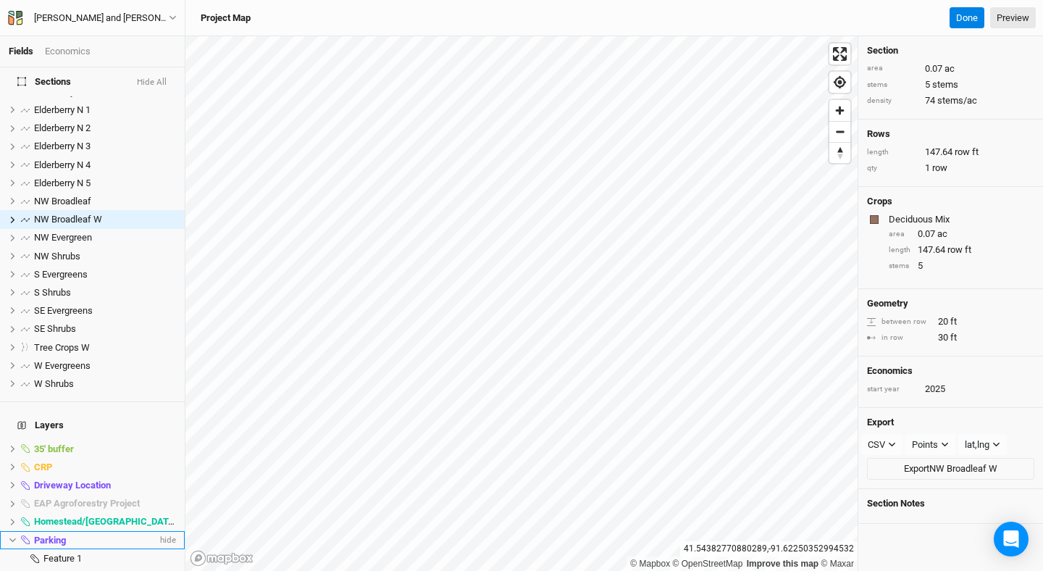
click at [74, 534] on div "Parking" at bounding box center [95, 540] width 123 height 12
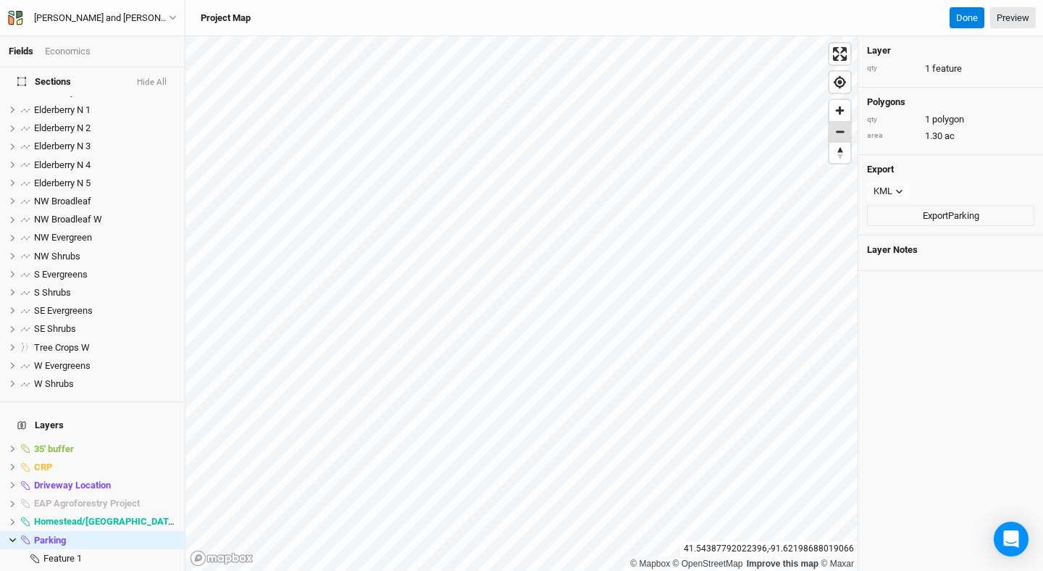
click at [839, 130] on span "Zoom out" at bounding box center [839, 132] width 21 height 20
click at [100, 305] on div "SE Evergreens" at bounding box center [85, 311] width 103 height 12
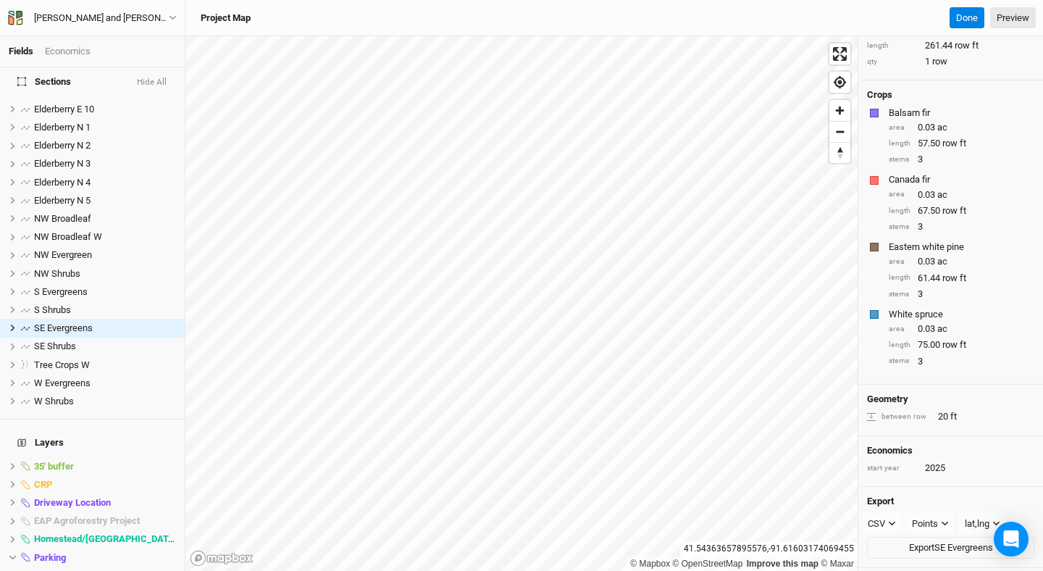
scroll to position [136, 0]
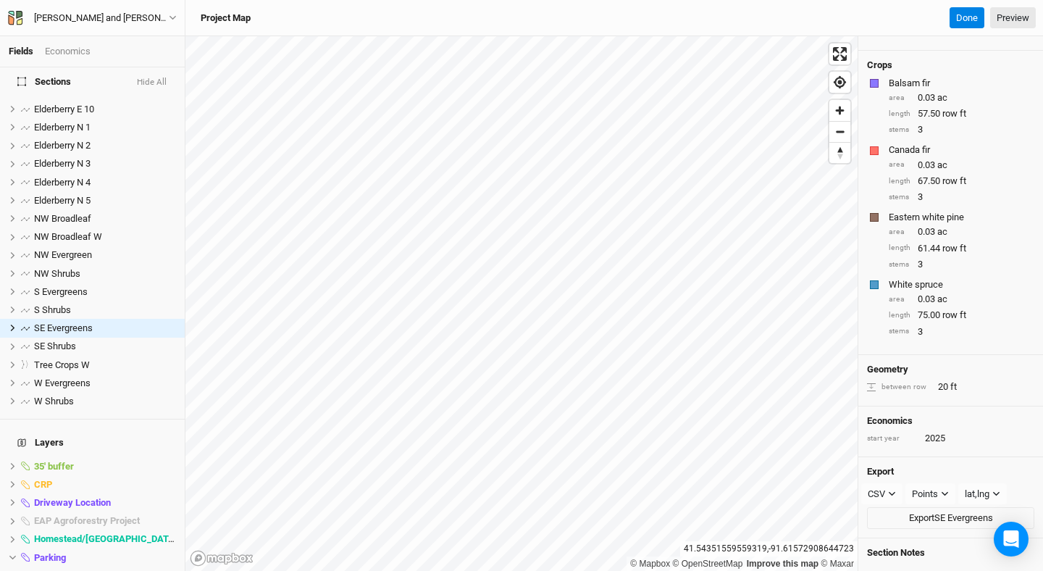
click at [997, 435] on div "© Mapbox © OpenStreetMap Improve this map © Maxar [GEOGRAPHIC_DATA] Section are…" at bounding box center [613, 303] width 857 height 534
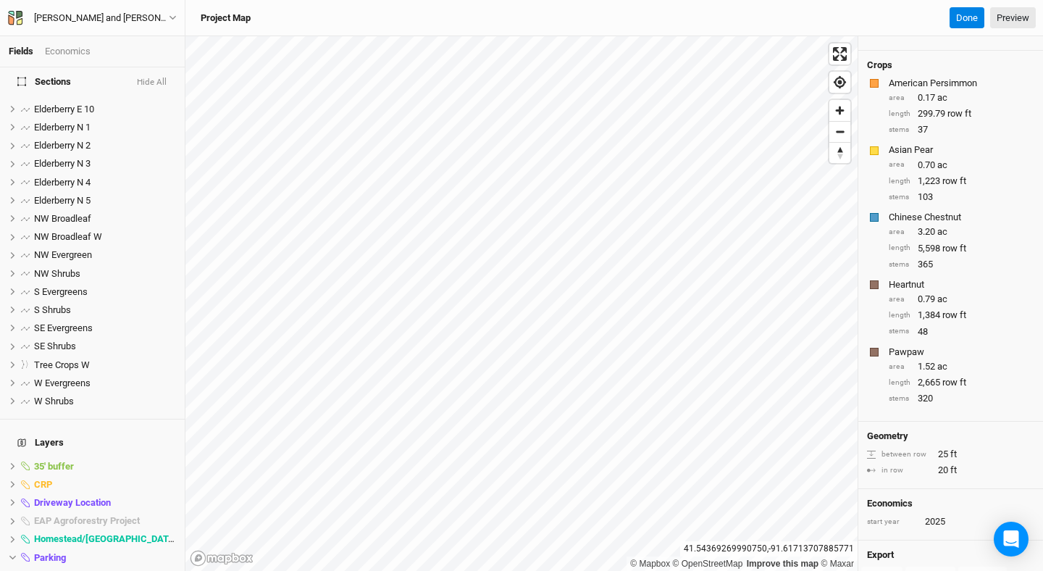
scroll to position [0, 0]
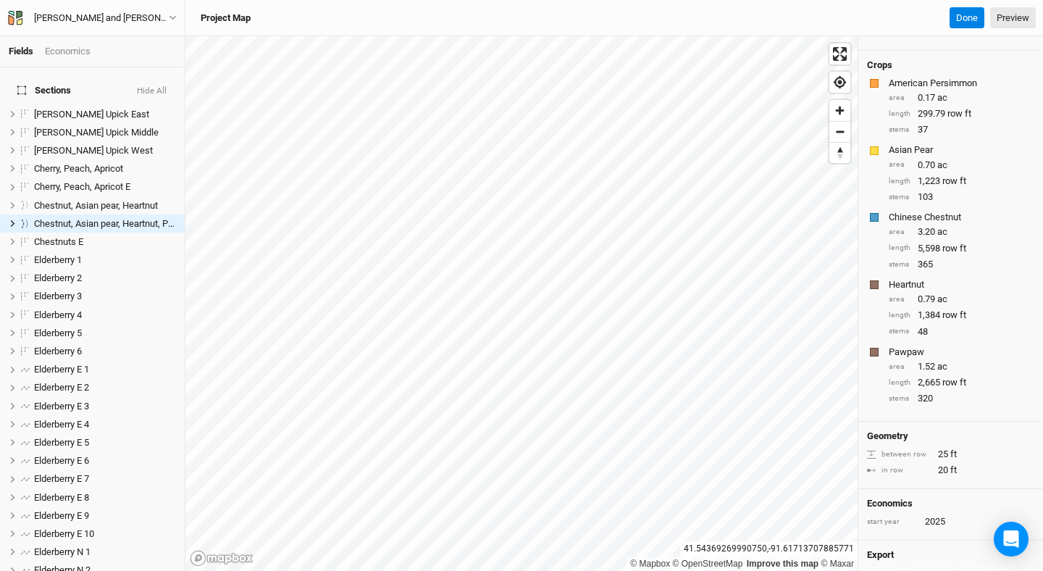
click at [980, 405] on div "© Mapbox © OpenStreetMap Improve this map © Maxar [GEOGRAPHIC_DATA] Section are…" at bounding box center [613, 303] width 857 height 534
click at [992, 382] on div "© Mapbox © OpenStreetMap Improve this map © Maxar [GEOGRAPHIC_DATA] Section are…" at bounding box center [613, 303] width 857 height 534
click at [848, 101] on div "© Mapbox © OpenStreetMap Improve this map © Maxar" at bounding box center [521, 303] width 672 height 534
click at [1017, 17] on link "Preview" at bounding box center [1013, 18] width 46 height 22
click at [1020, 22] on link "Preview" at bounding box center [1013, 18] width 46 height 22
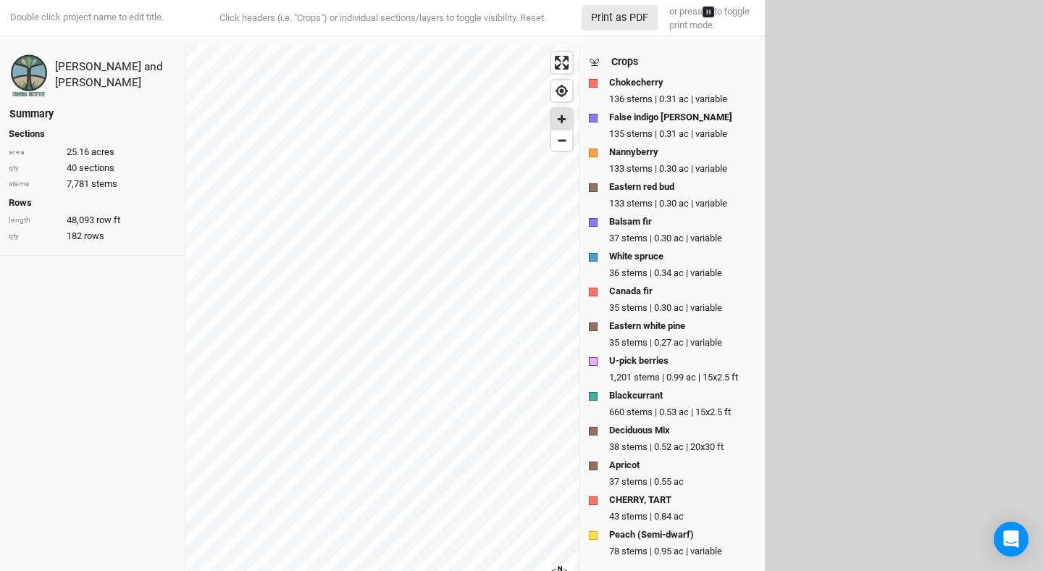
click at [559, 109] on div "© Mapbox © OpenStreetMap Improve this map © Maxar" at bounding box center [382, 331] width 394 height 573
click at [563, 149] on span "Zoom out" at bounding box center [561, 140] width 21 height 20
click at [629, 61] on div "Crops" at bounding box center [624, 61] width 27 height 15
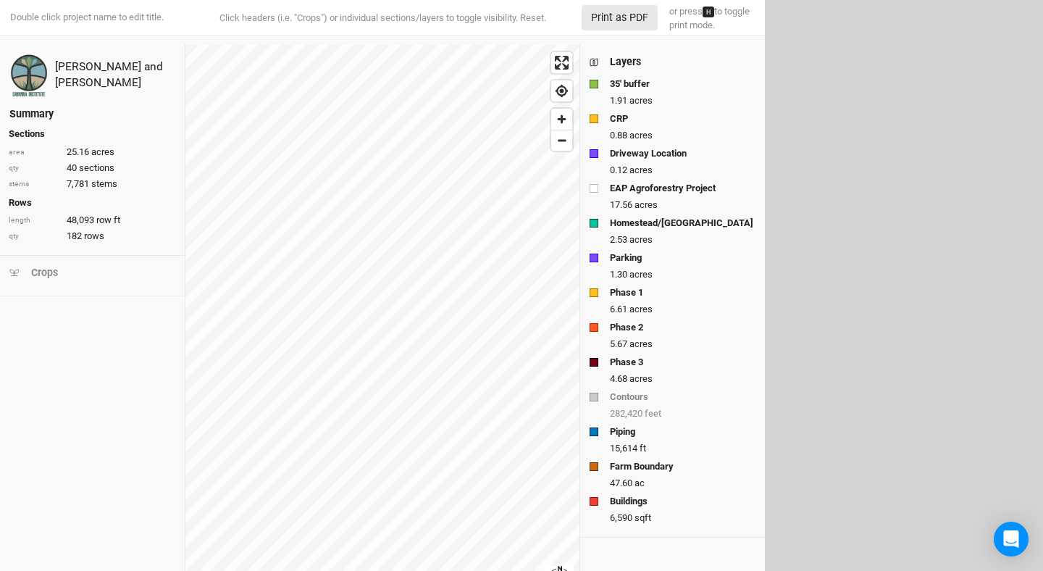
click at [629, 61] on div "Layers" at bounding box center [625, 61] width 31 height 15
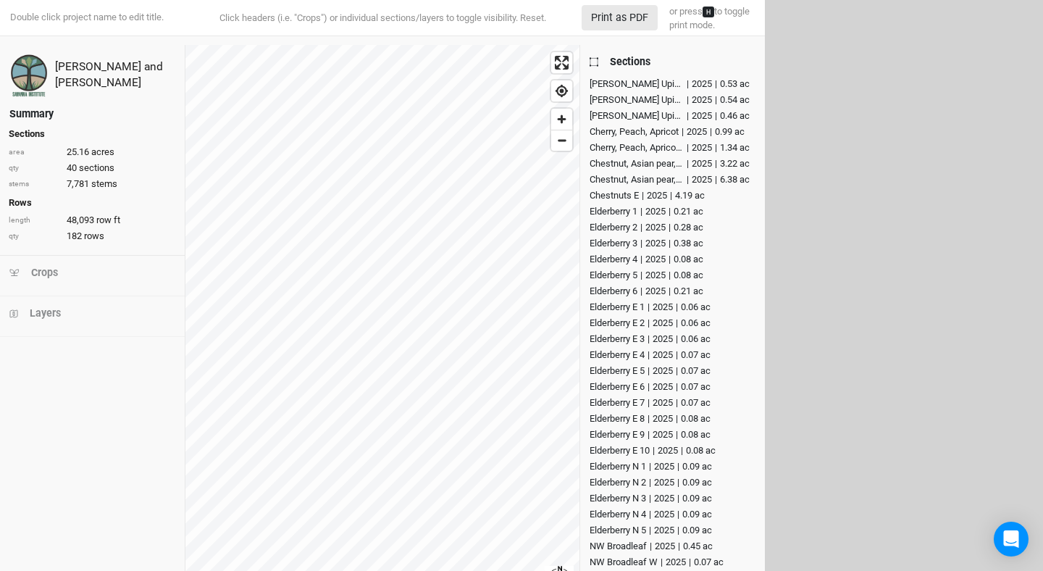
click at [629, 61] on div "Sections" at bounding box center [630, 61] width 41 height 15
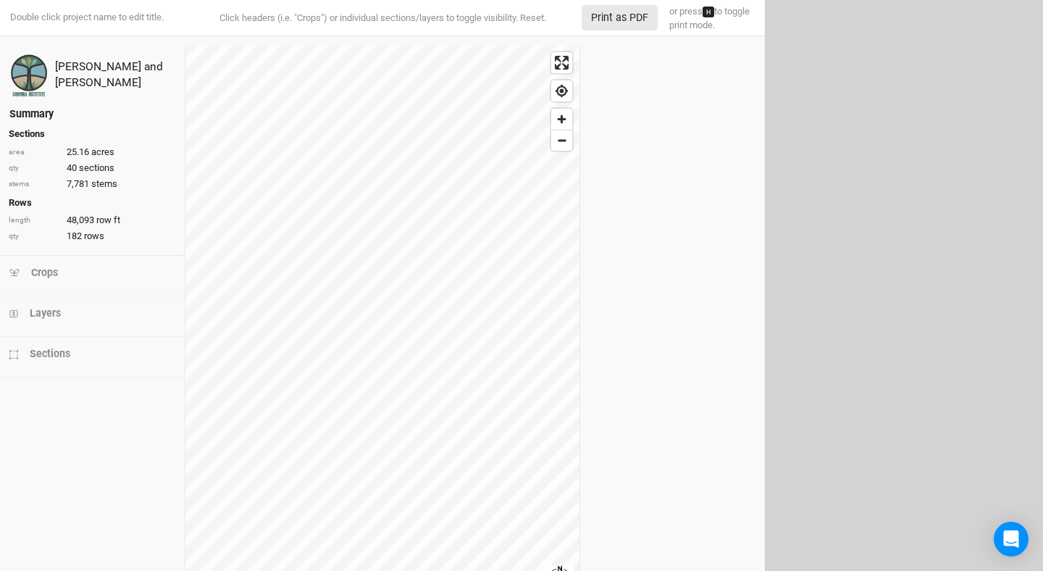
click at [629, 61] on div "Page 1 of 1" at bounding box center [671, 331] width 185 height 573
click at [645, 130] on div "Page 1 of 1" at bounding box center [671, 331] width 185 height 573
click at [643, 36] on div at bounding box center [382, 40] width 765 height 9
click at [641, 62] on div "Page 1 of 1" at bounding box center [671, 331] width 185 height 573
click at [38, 271] on div "Crops" at bounding box center [44, 272] width 27 height 15
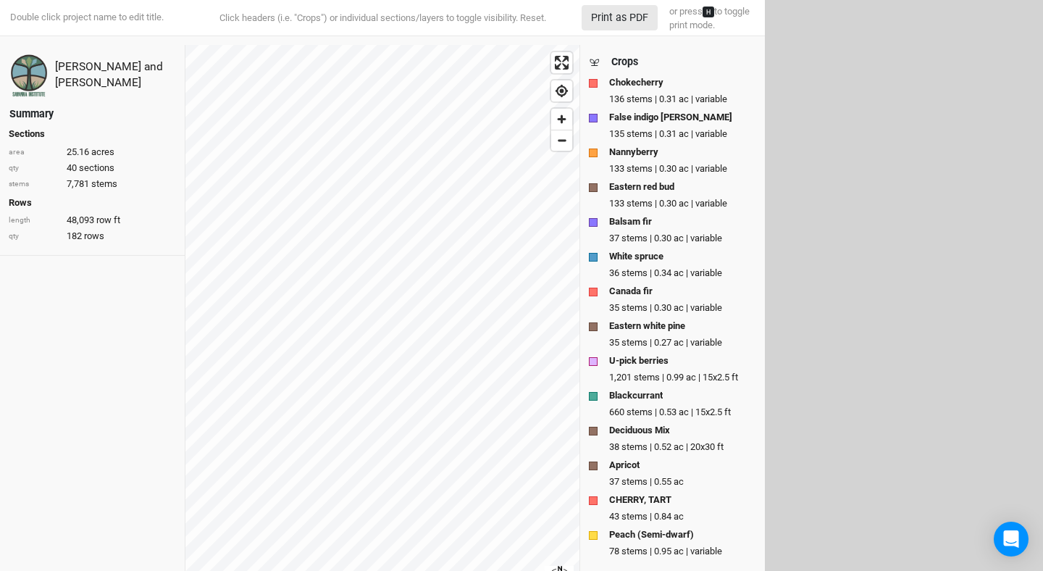
click at [623, 59] on div "Crops" at bounding box center [624, 61] width 27 height 15
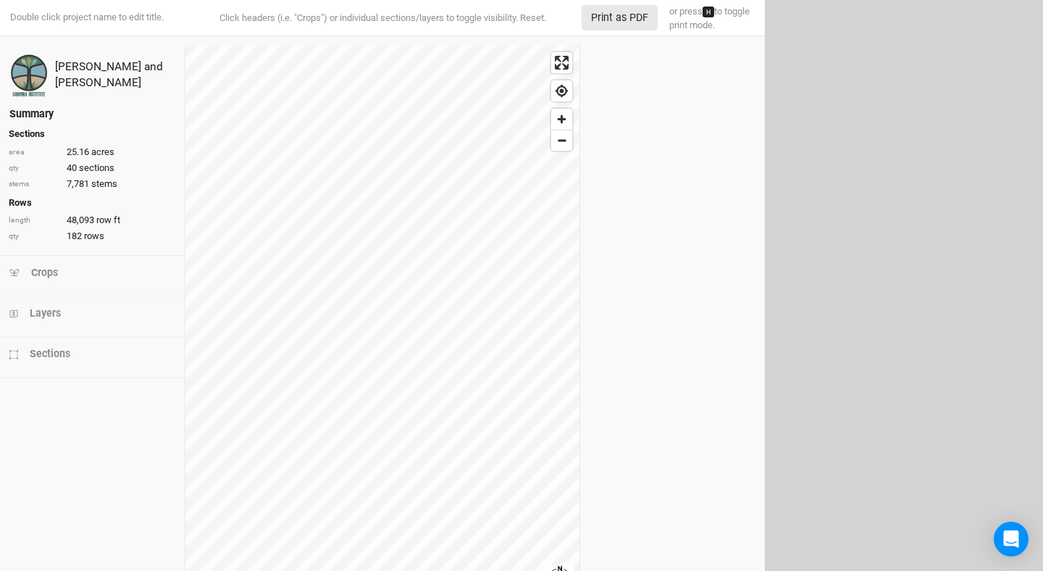
click at [89, 312] on h4 "Layers" at bounding box center [92, 313] width 167 height 17
